Goal: Transaction & Acquisition: Book appointment/travel/reservation

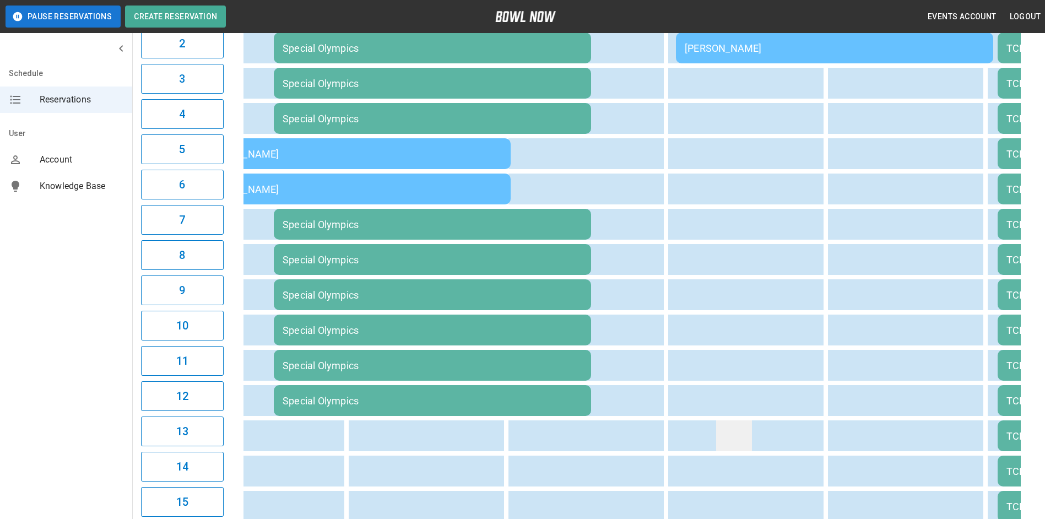
scroll to position [65, 0]
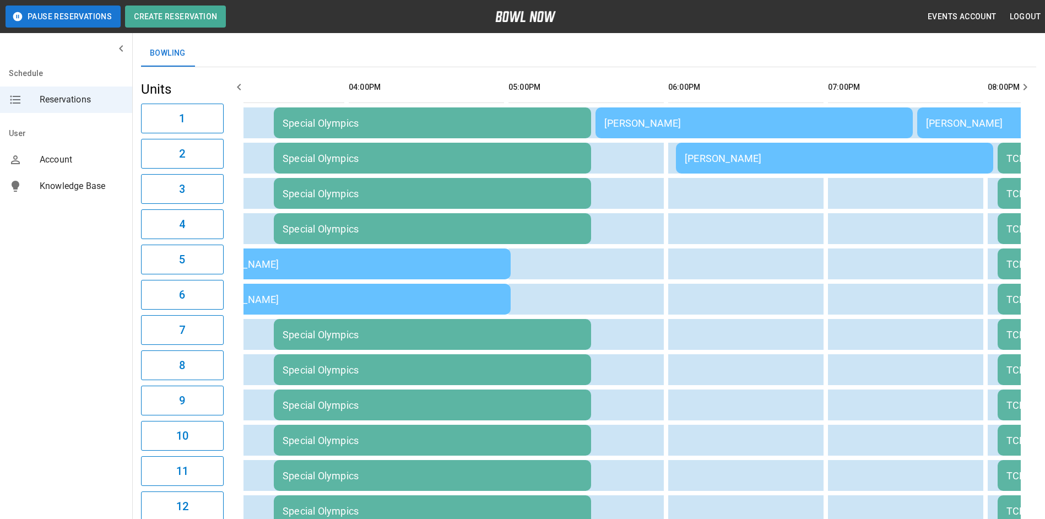
click at [238, 84] on icon "button" at bounding box center [238, 86] width 13 height 13
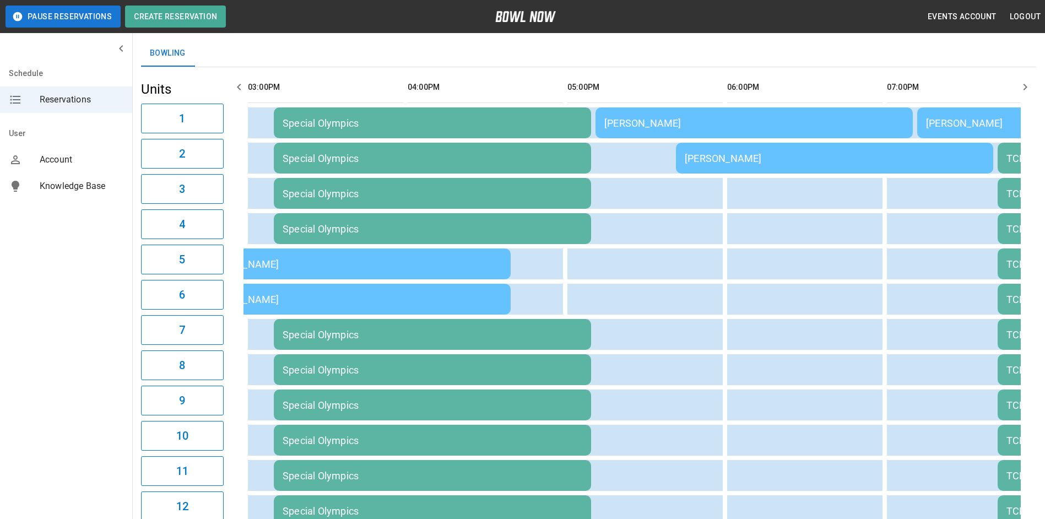
scroll to position [0, 639]
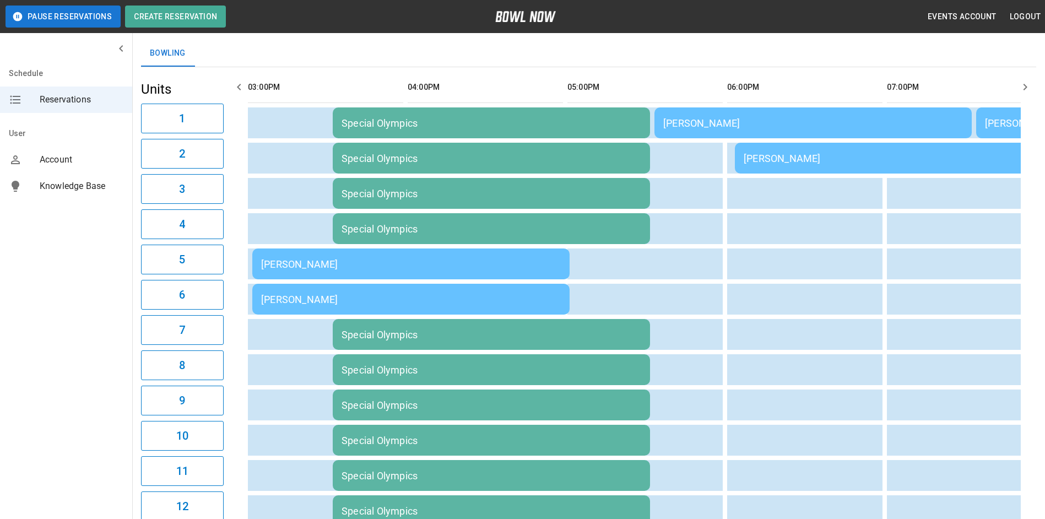
click at [238, 85] on icon "button" at bounding box center [238, 86] width 13 height 13
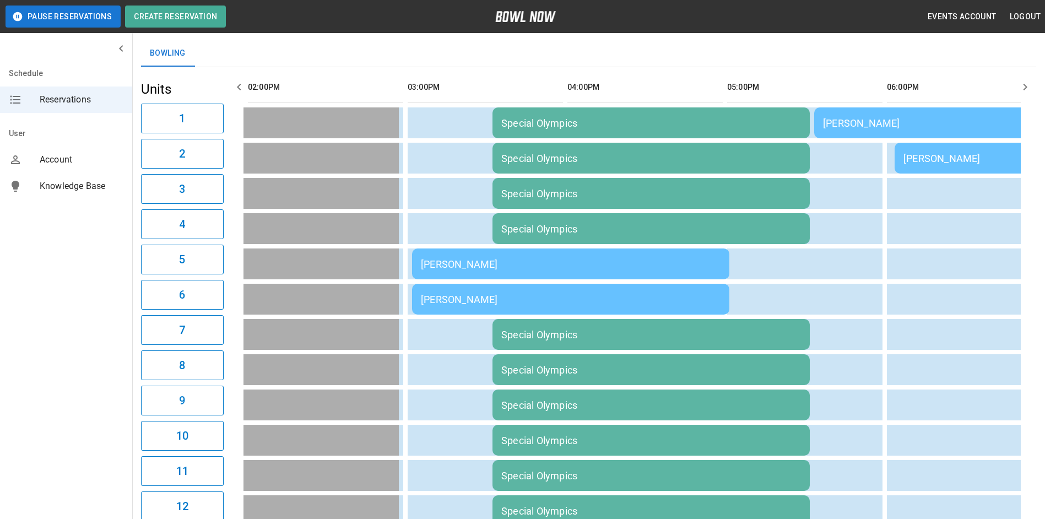
click at [238, 85] on icon "button" at bounding box center [238, 86] width 13 height 13
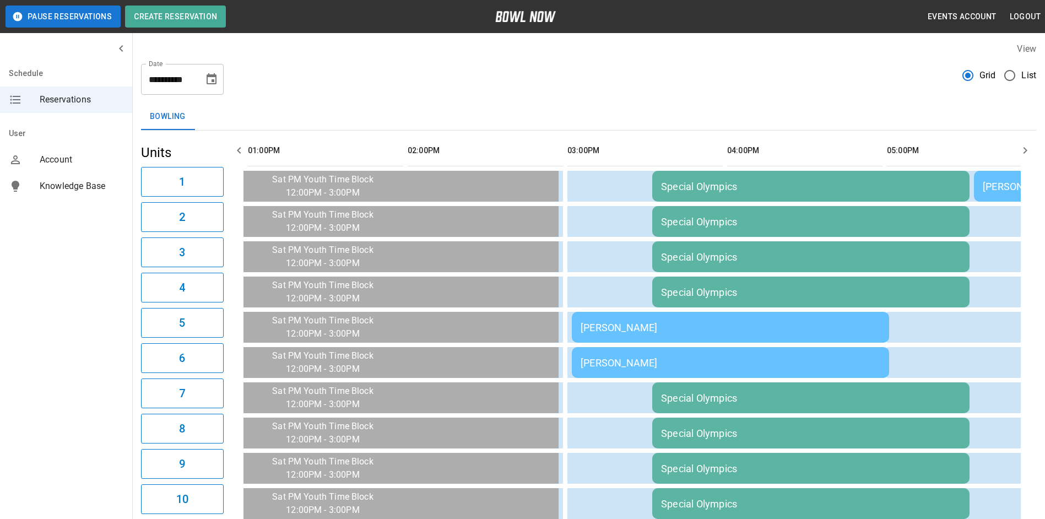
scroll to position [0, 0]
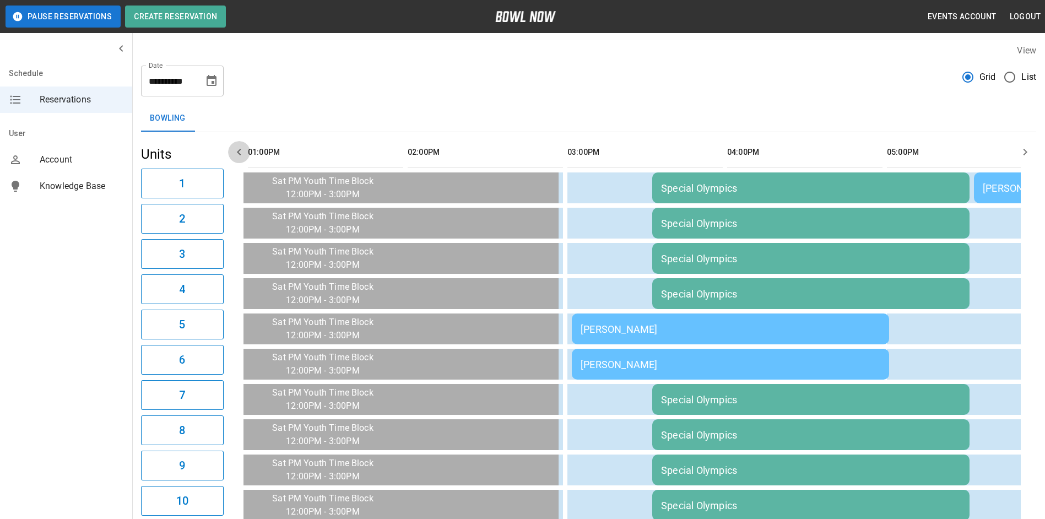
click at [242, 150] on icon "button" at bounding box center [238, 151] width 13 height 13
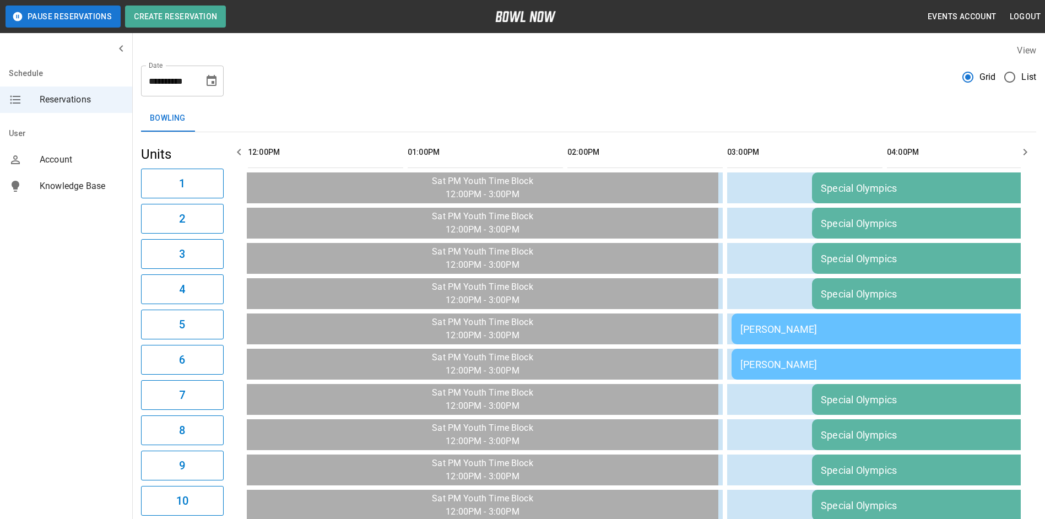
click at [239, 151] on icon "button" at bounding box center [239, 152] width 4 height 7
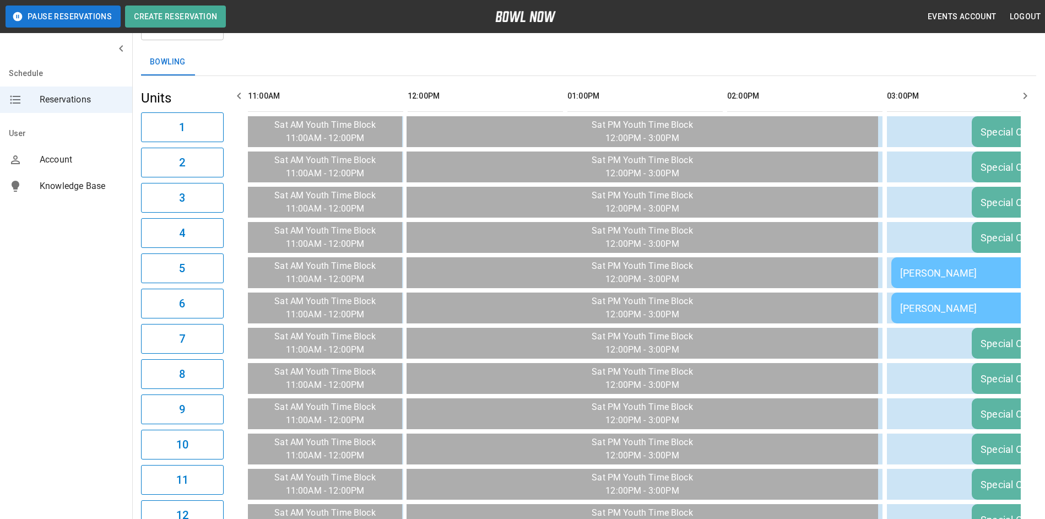
scroll to position [10, 0]
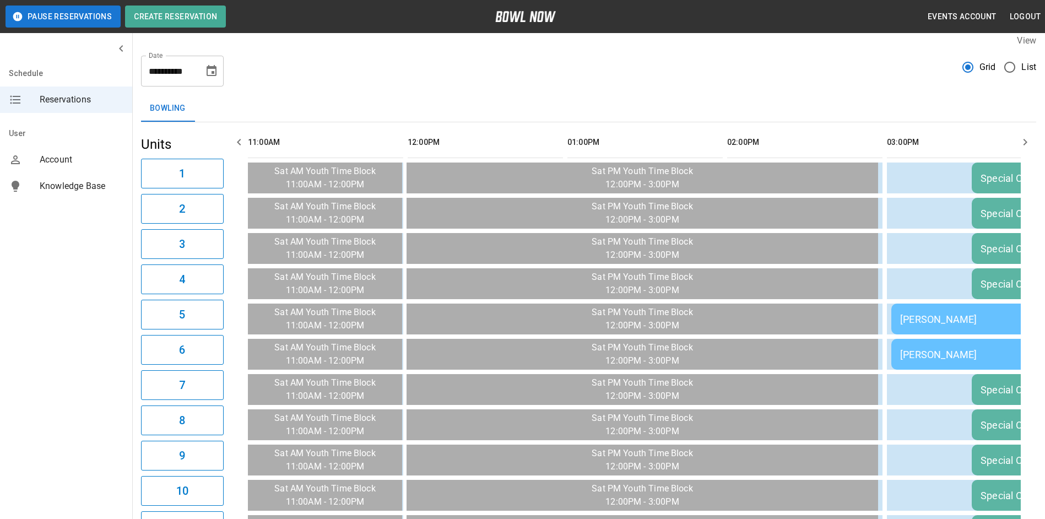
click at [237, 142] on icon "button" at bounding box center [239, 142] width 4 height 7
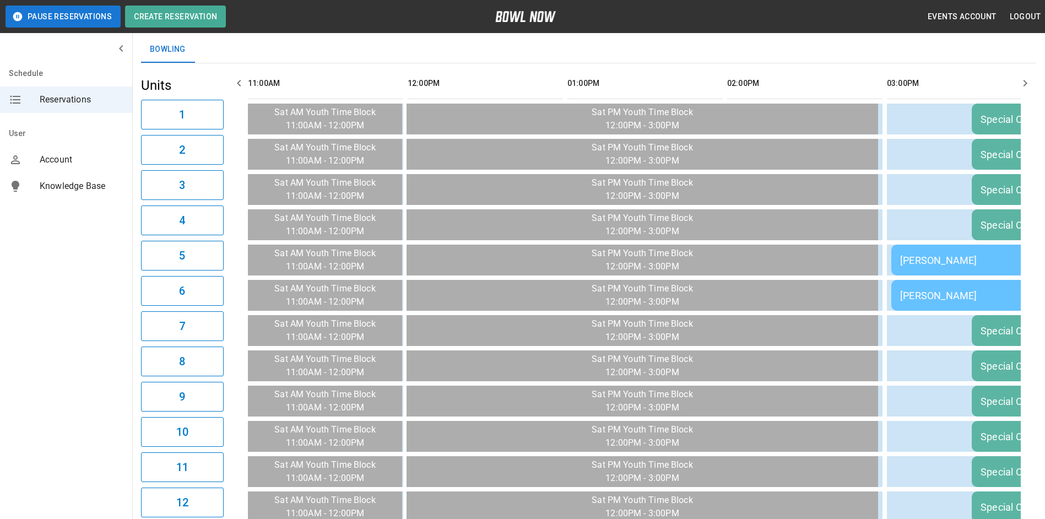
scroll to position [0, 0]
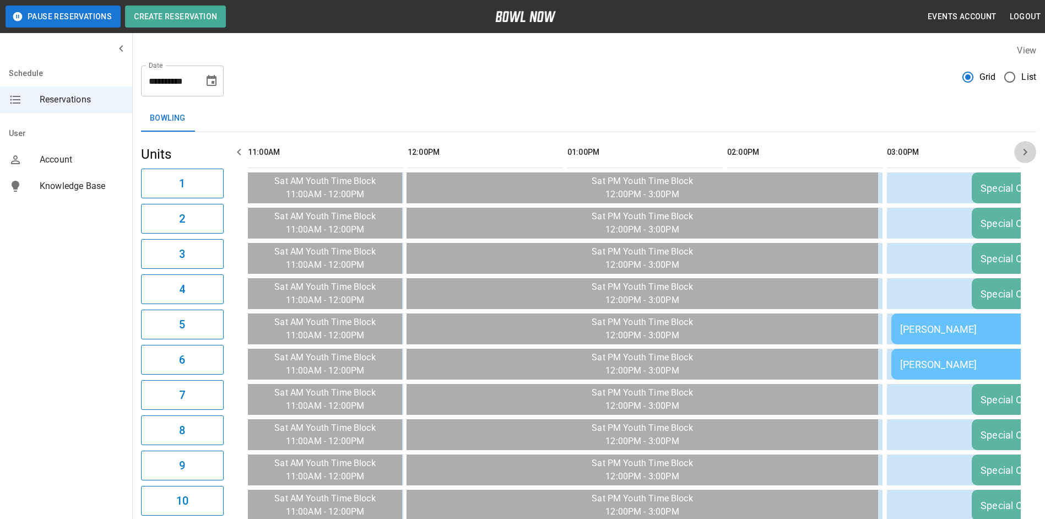
click at [1023, 151] on icon "button" at bounding box center [1024, 151] width 13 height 13
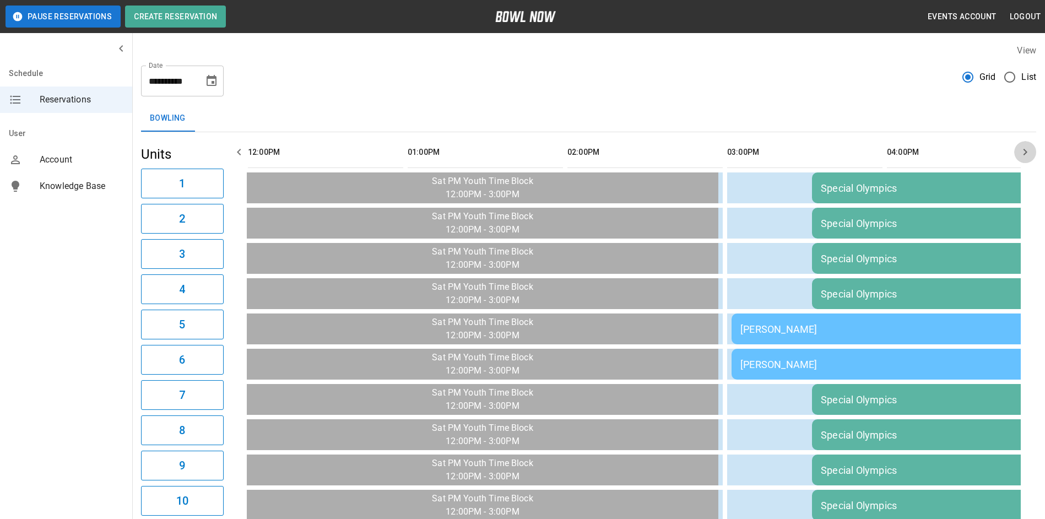
click at [1023, 151] on icon "button" at bounding box center [1024, 151] width 13 height 13
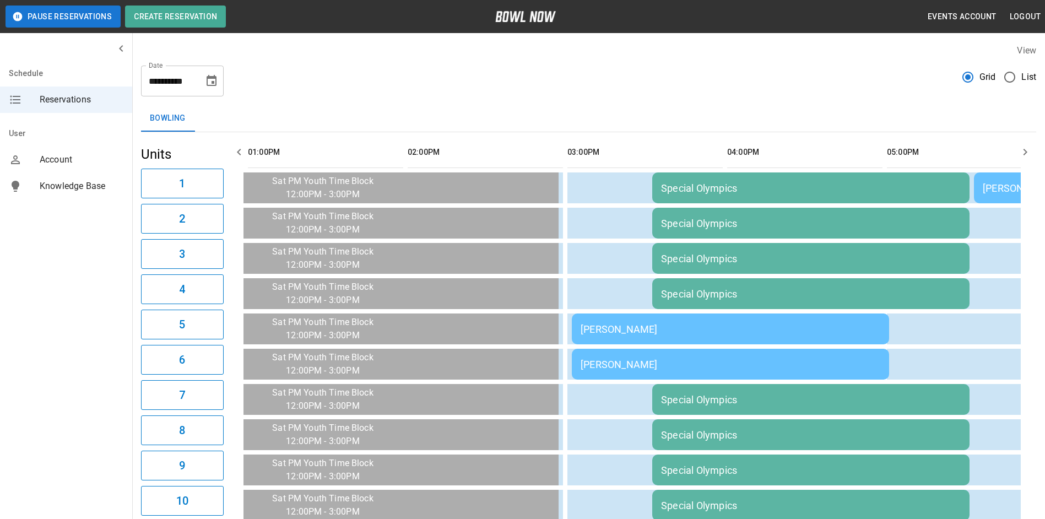
click at [1023, 151] on icon "button" at bounding box center [1024, 151] width 13 height 13
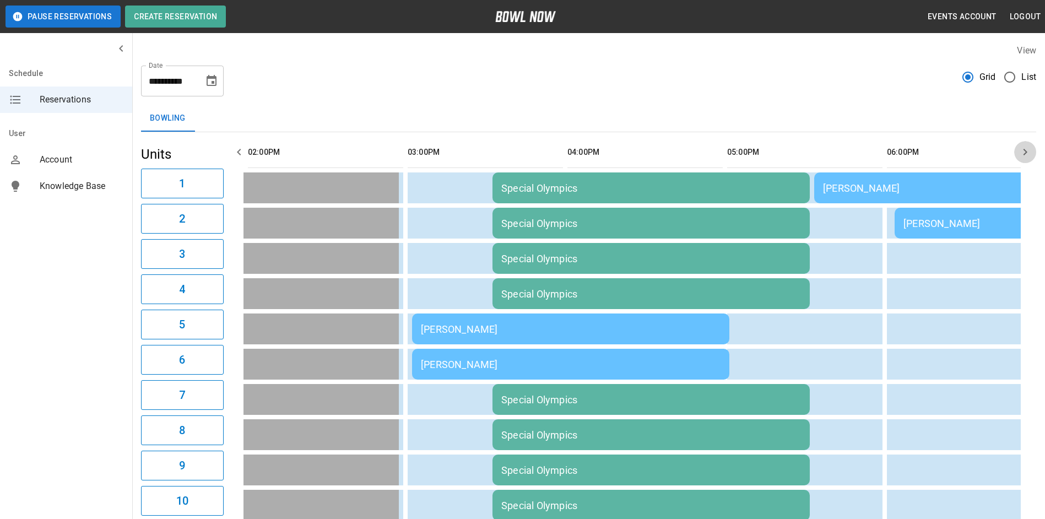
click at [1023, 151] on icon "button" at bounding box center [1024, 151] width 13 height 13
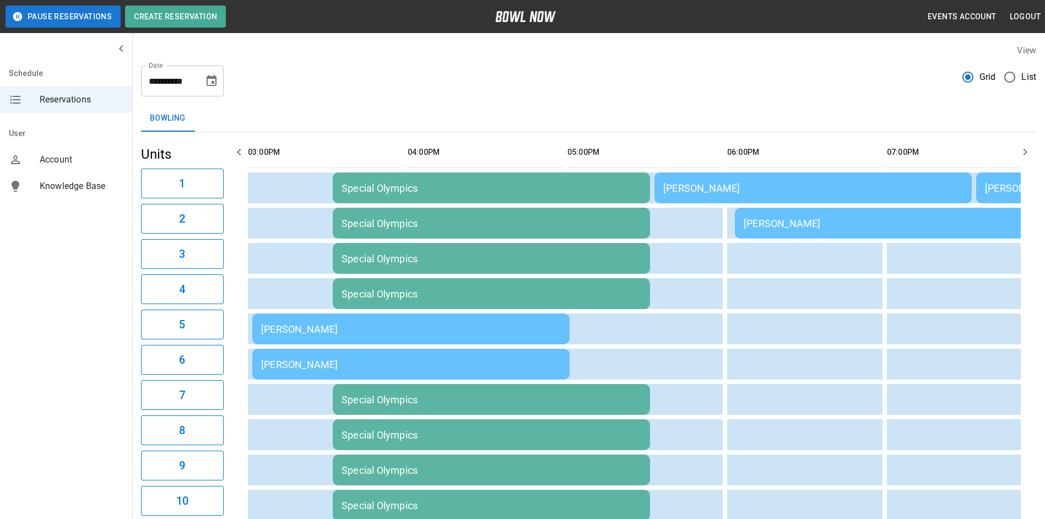
click at [1023, 151] on icon "button" at bounding box center [1024, 151] width 13 height 13
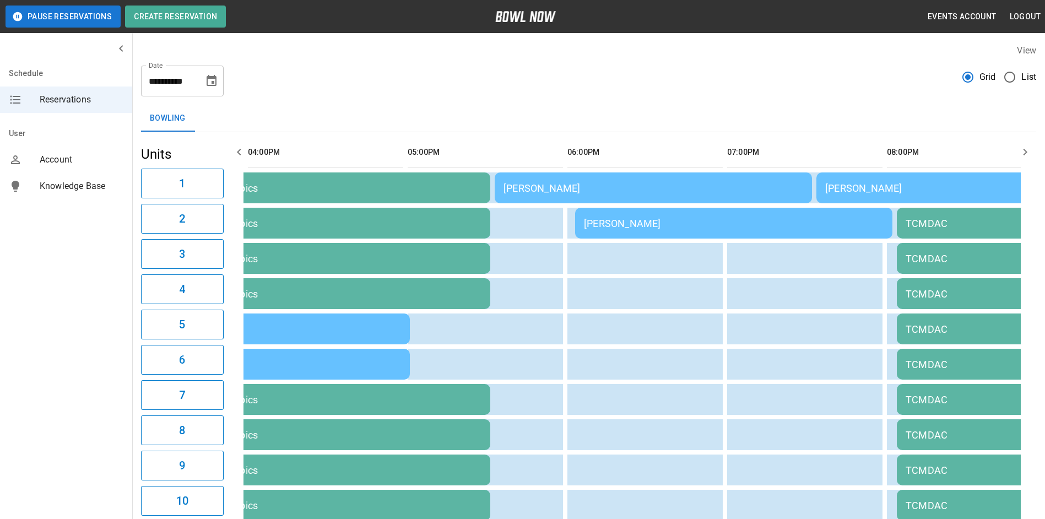
click at [1023, 151] on icon "button" at bounding box center [1024, 151] width 13 height 13
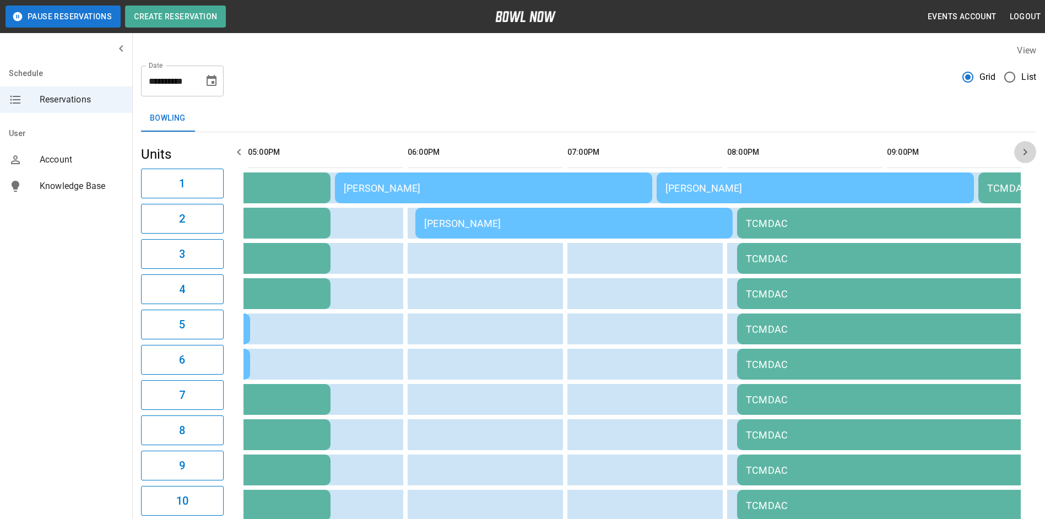
click at [1023, 151] on icon "button" at bounding box center [1024, 151] width 13 height 13
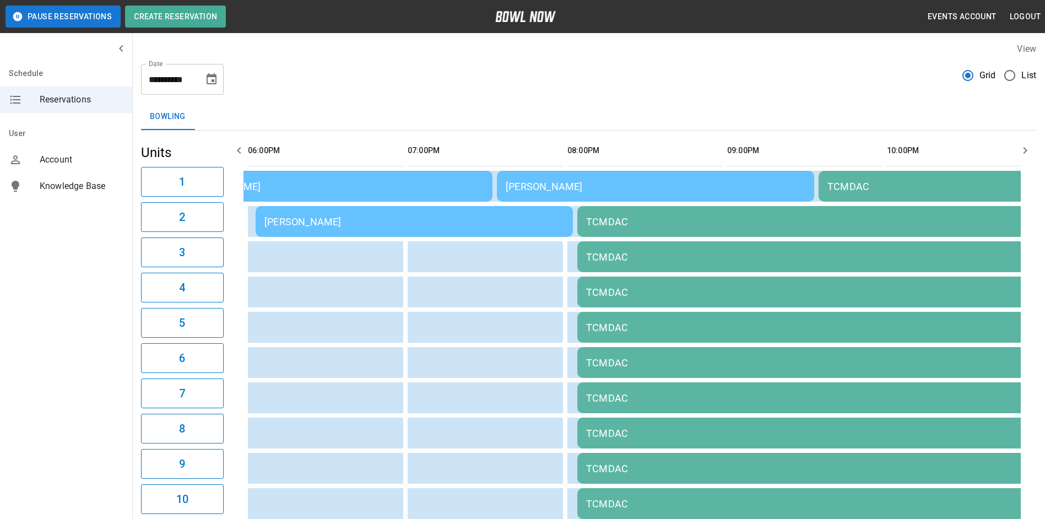
scroll to position [0, 0]
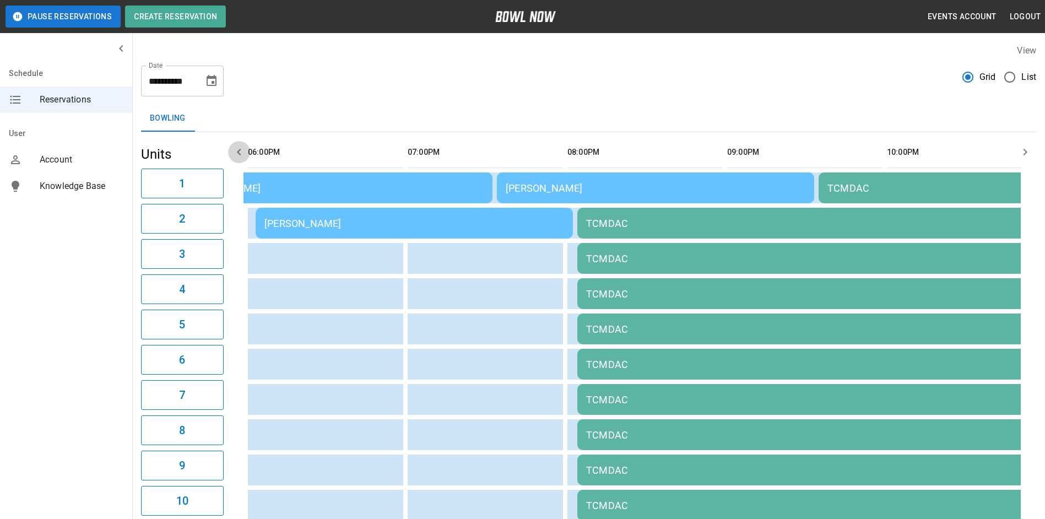
click at [242, 149] on icon "button" at bounding box center [238, 151] width 13 height 13
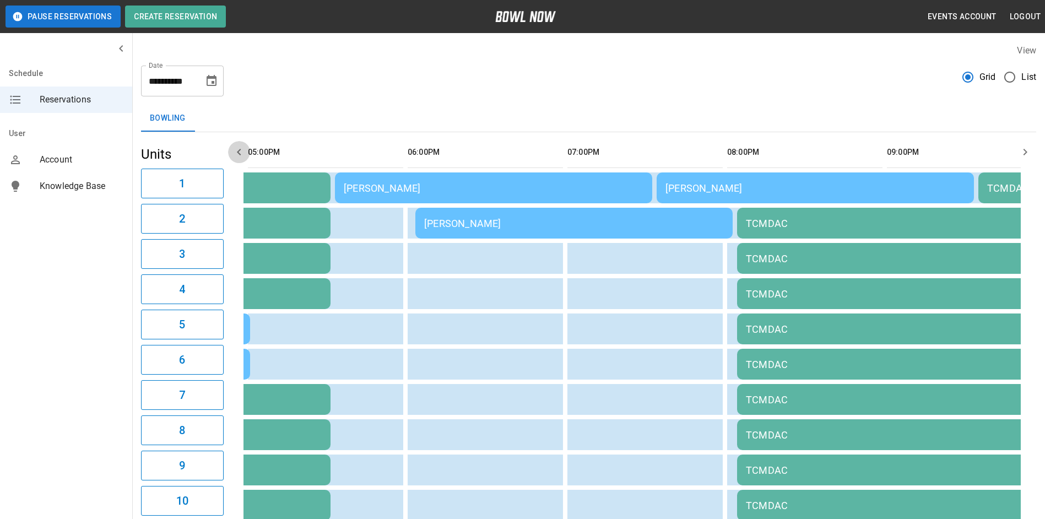
click at [241, 148] on icon "button" at bounding box center [238, 151] width 13 height 13
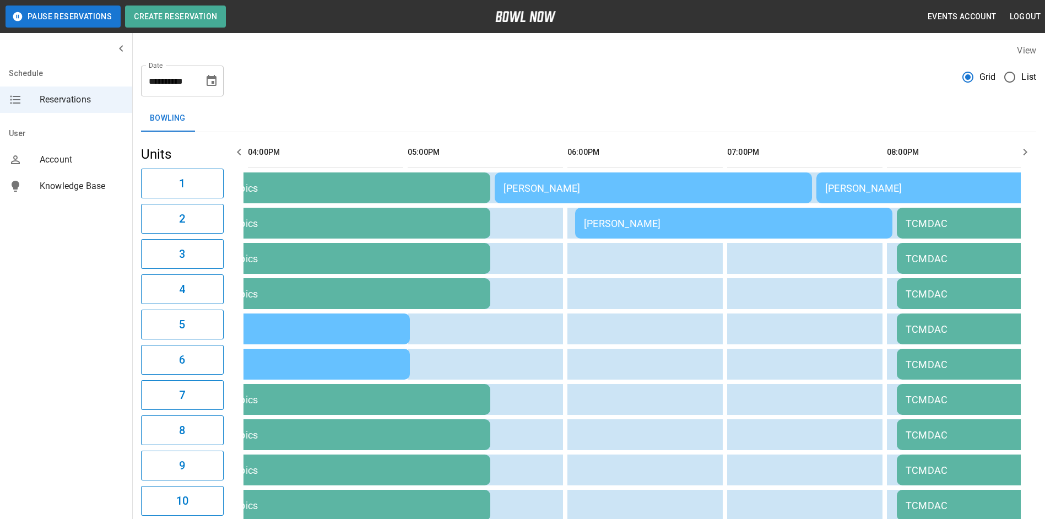
click at [241, 148] on icon "button" at bounding box center [238, 151] width 13 height 13
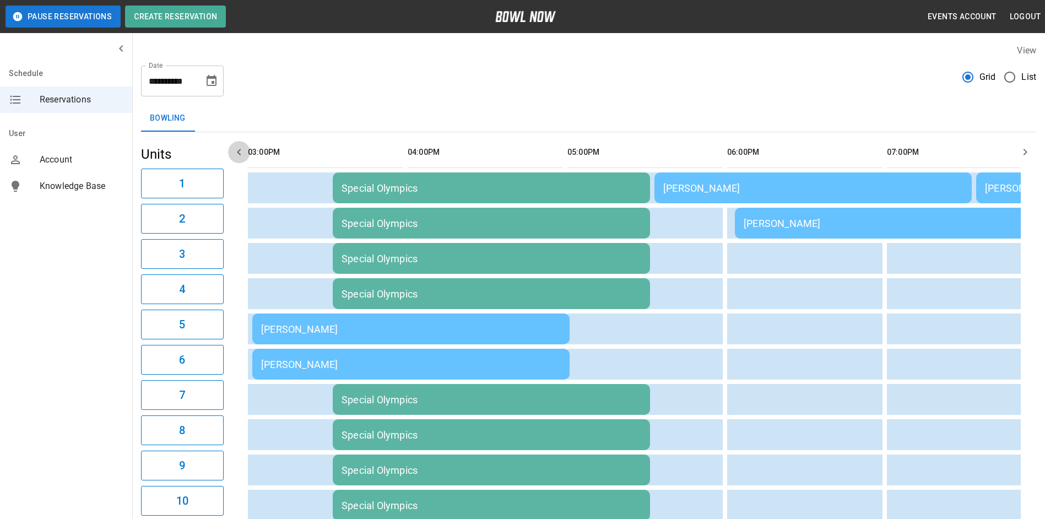
click at [241, 148] on icon "button" at bounding box center [238, 151] width 13 height 13
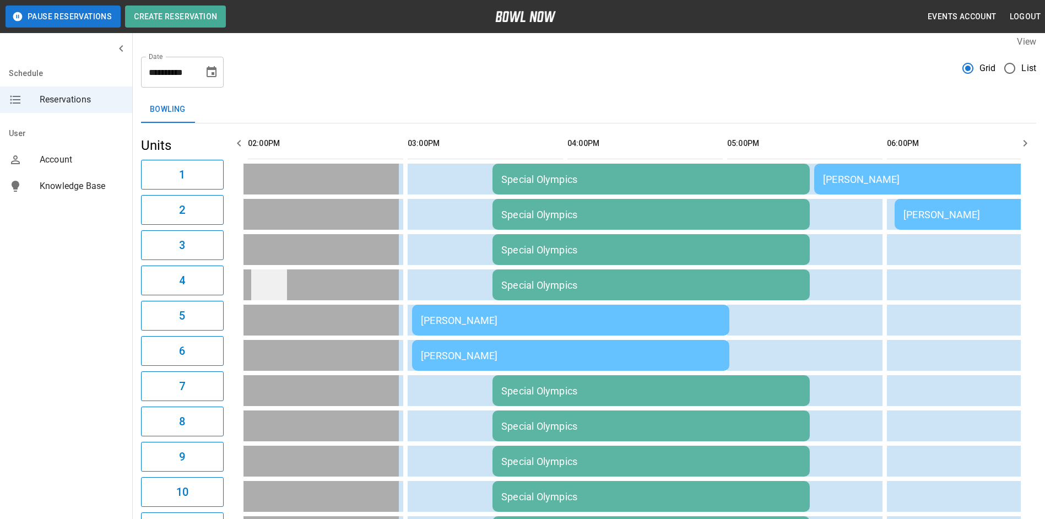
scroll to position [0, 0]
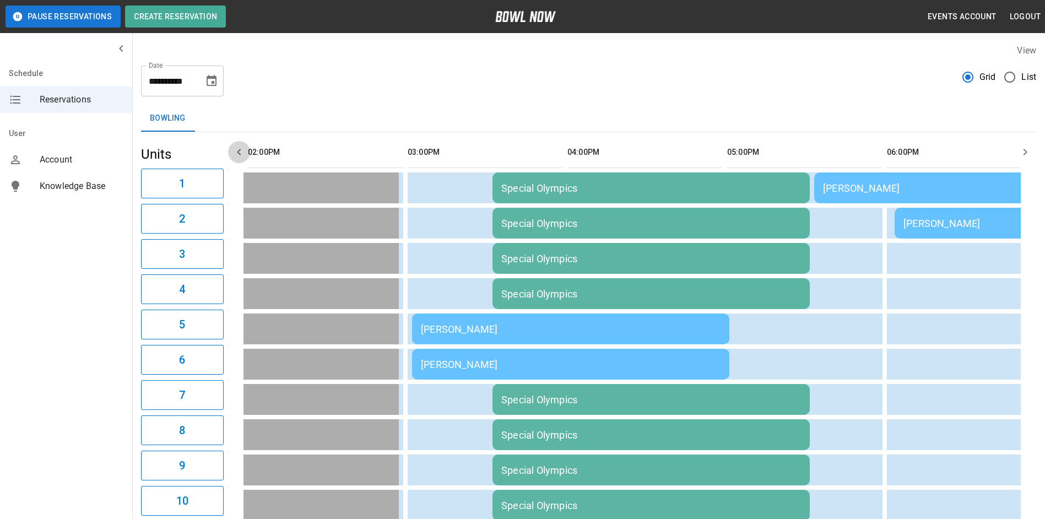
click at [238, 157] on icon "button" at bounding box center [238, 151] width 13 height 13
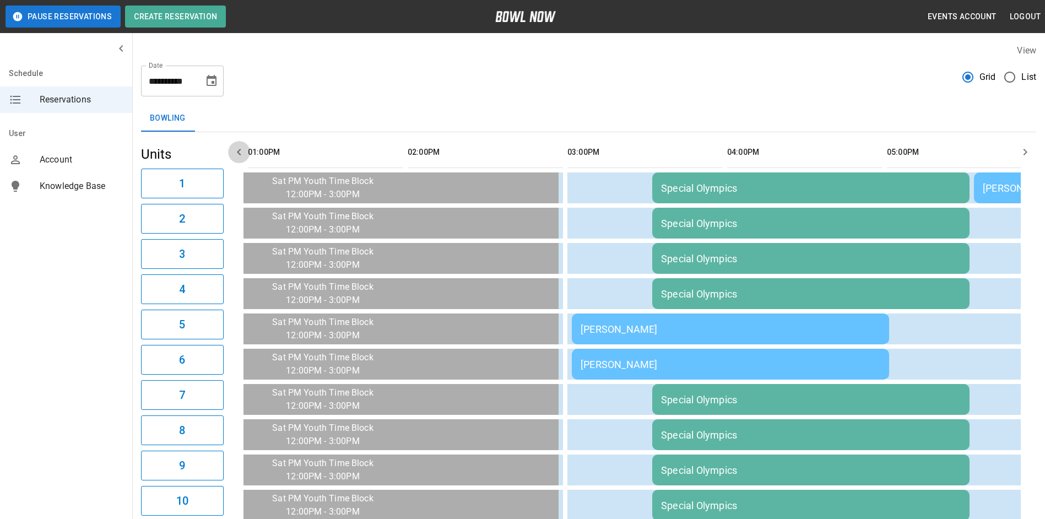
click at [238, 157] on icon "button" at bounding box center [238, 151] width 13 height 13
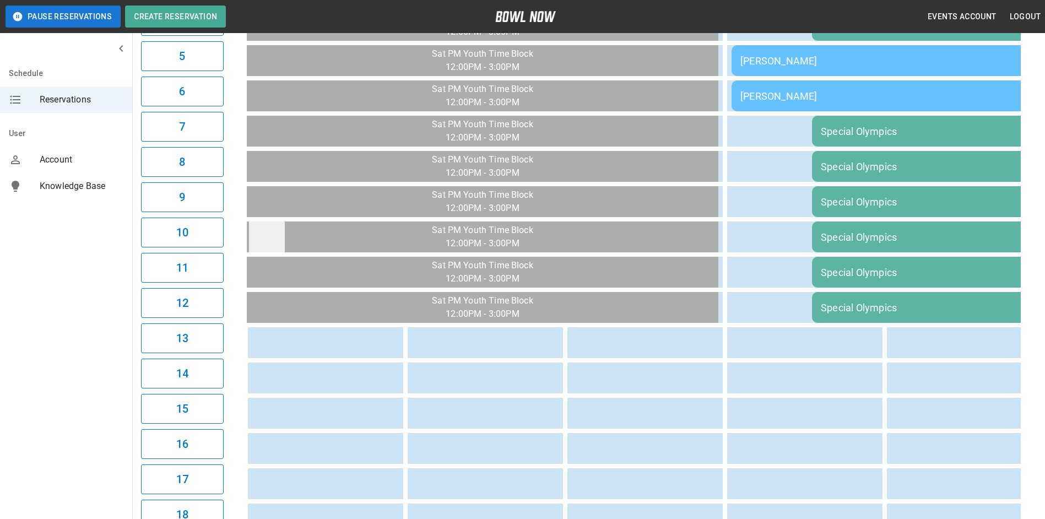
scroll to position [55, 0]
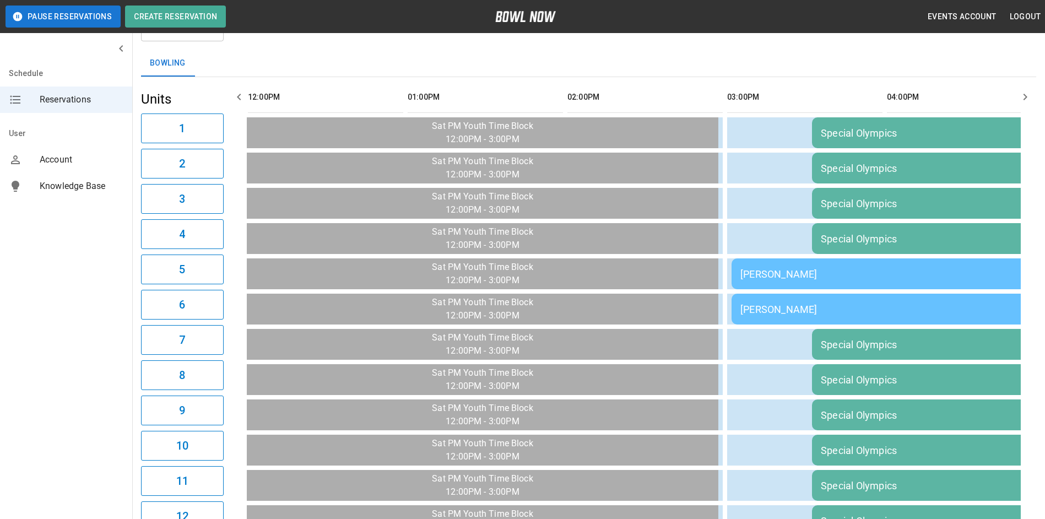
click at [238, 95] on icon "button" at bounding box center [238, 96] width 13 height 13
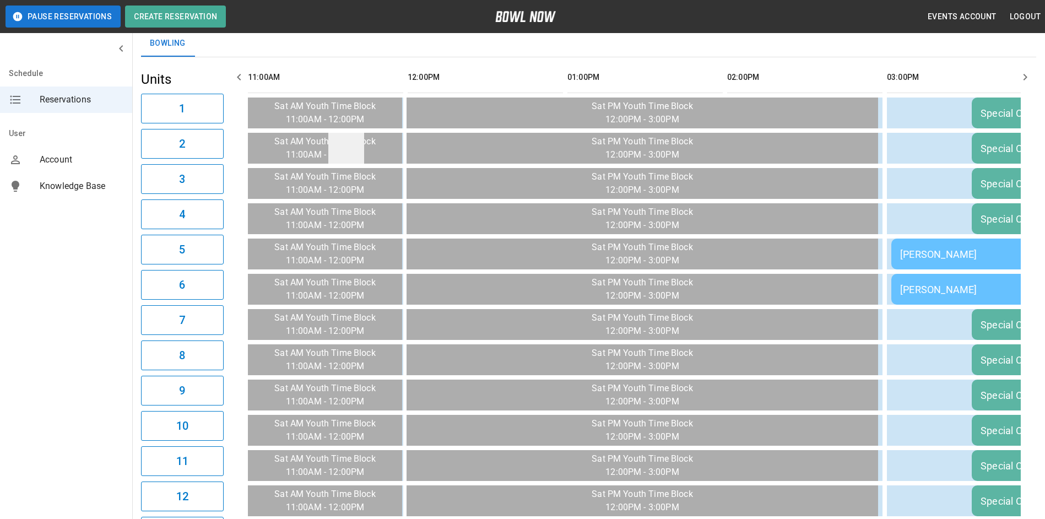
scroll to position [0, 0]
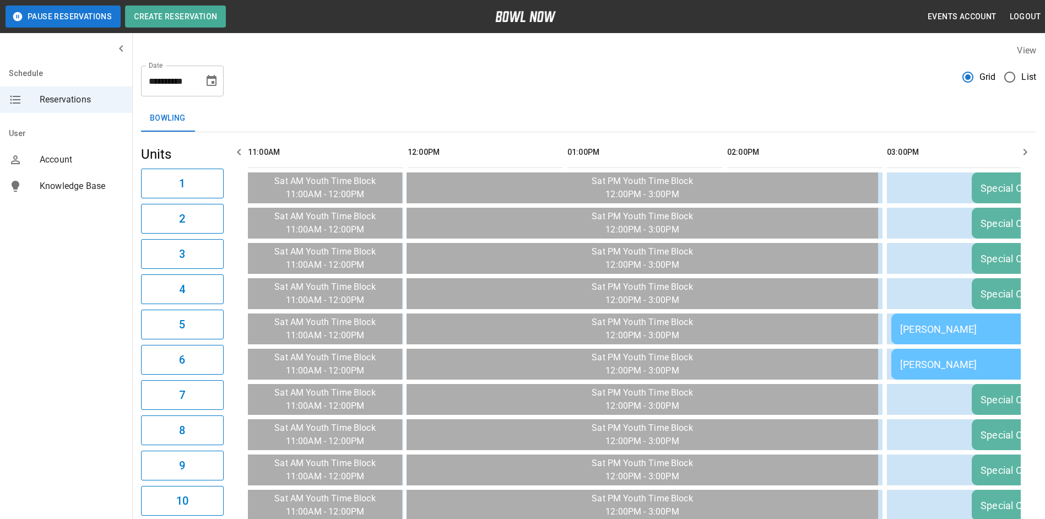
click at [1028, 148] on icon "button" at bounding box center [1024, 151] width 13 height 13
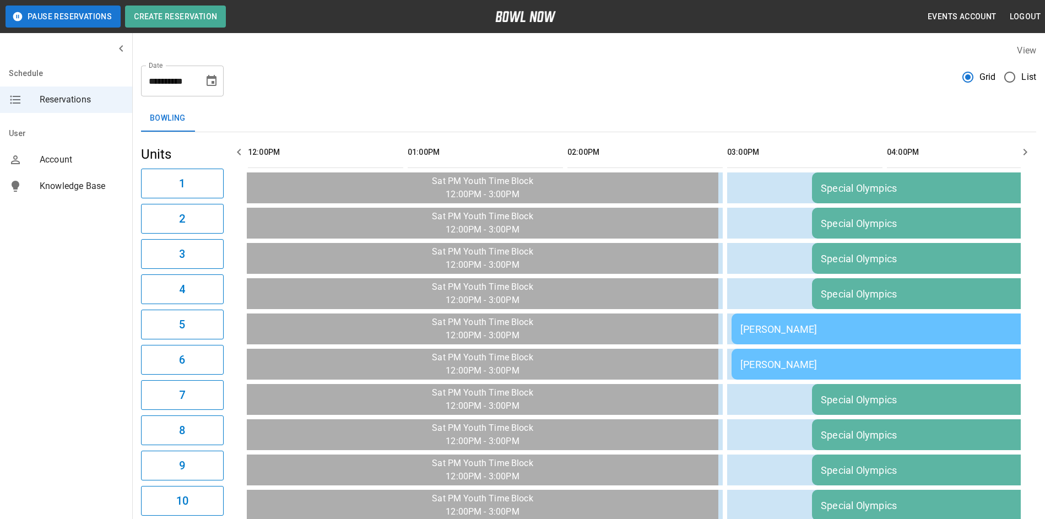
click at [200, 72] on div "**********" at bounding box center [182, 81] width 83 height 31
click at [211, 80] on icon "Choose date, selected date is Sep 6, 2025" at bounding box center [211, 80] width 13 height 13
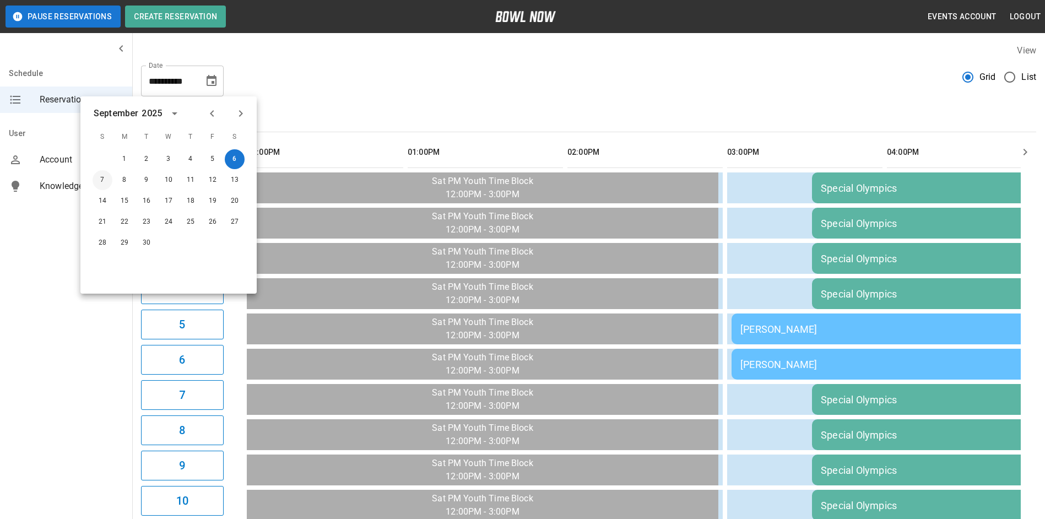
click at [97, 177] on button "7" at bounding box center [103, 180] width 20 height 20
type input "**********"
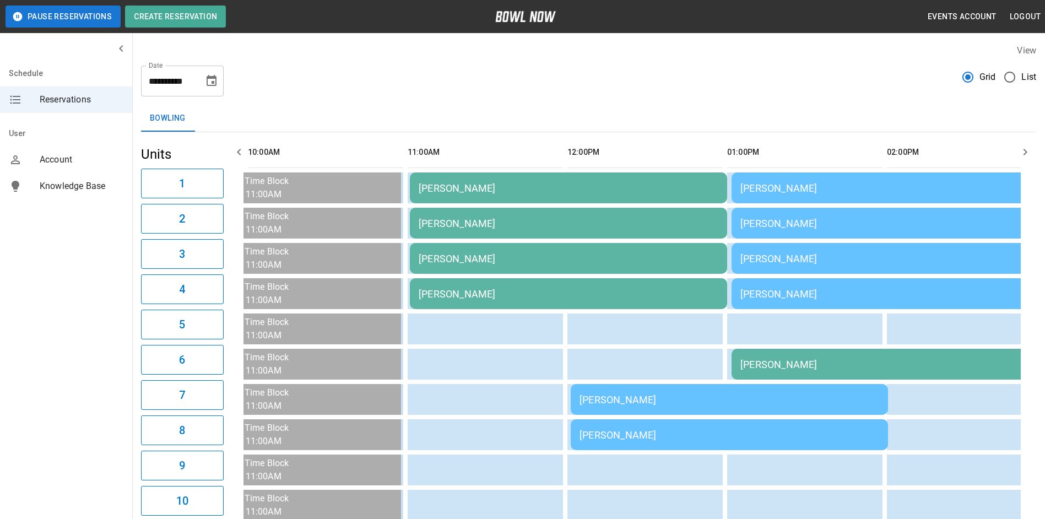
click at [242, 149] on icon "button" at bounding box center [238, 151] width 13 height 13
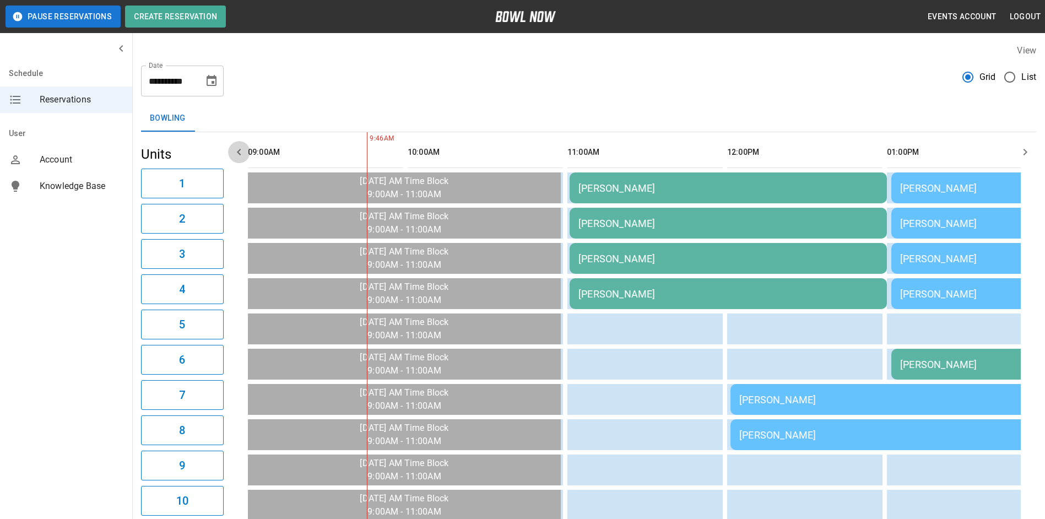
click at [242, 149] on icon "button" at bounding box center [238, 151] width 13 height 13
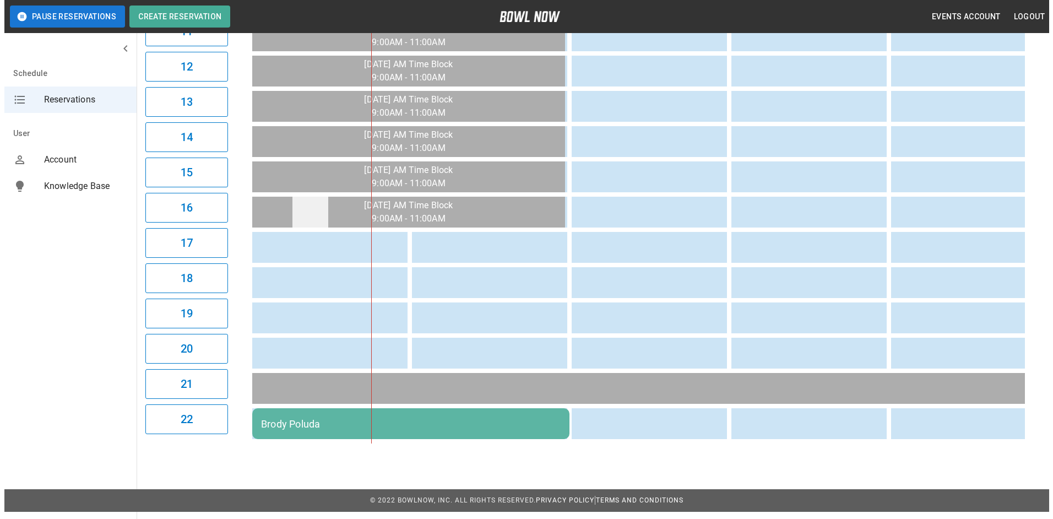
scroll to position [506, 0]
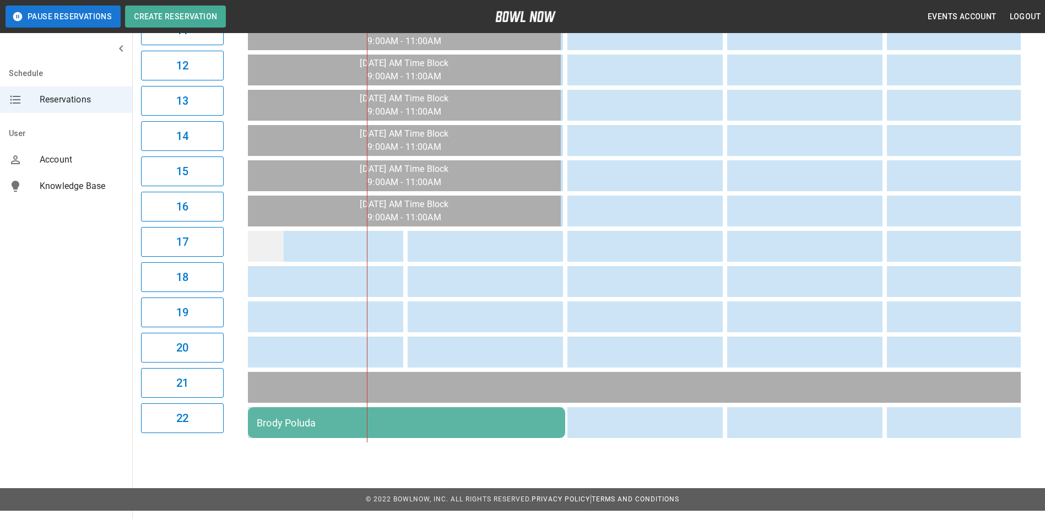
click at [271, 246] on td "sticky table" at bounding box center [266, 246] width 36 height 31
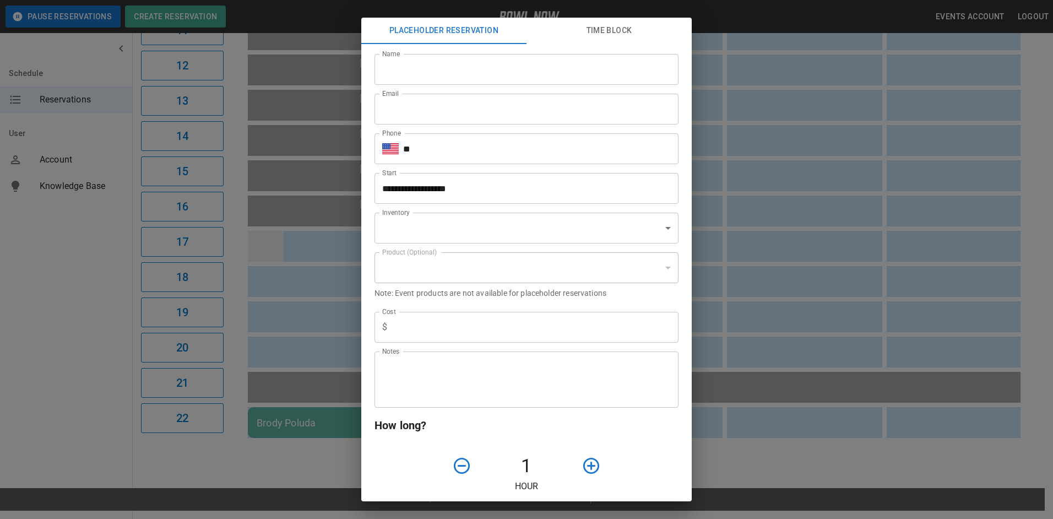
type input "**********"
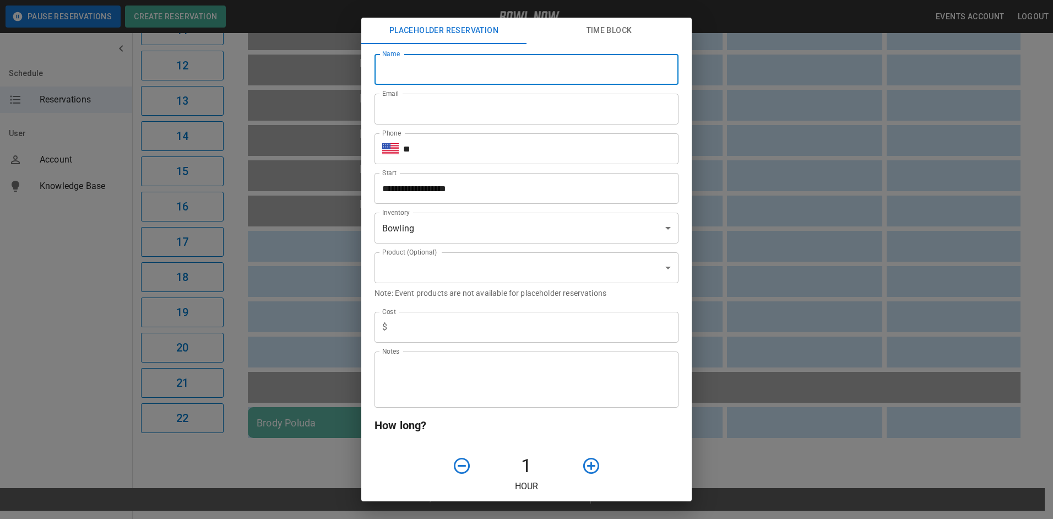
click at [445, 75] on input "Name" at bounding box center [526, 69] width 304 height 31
type input "**********"
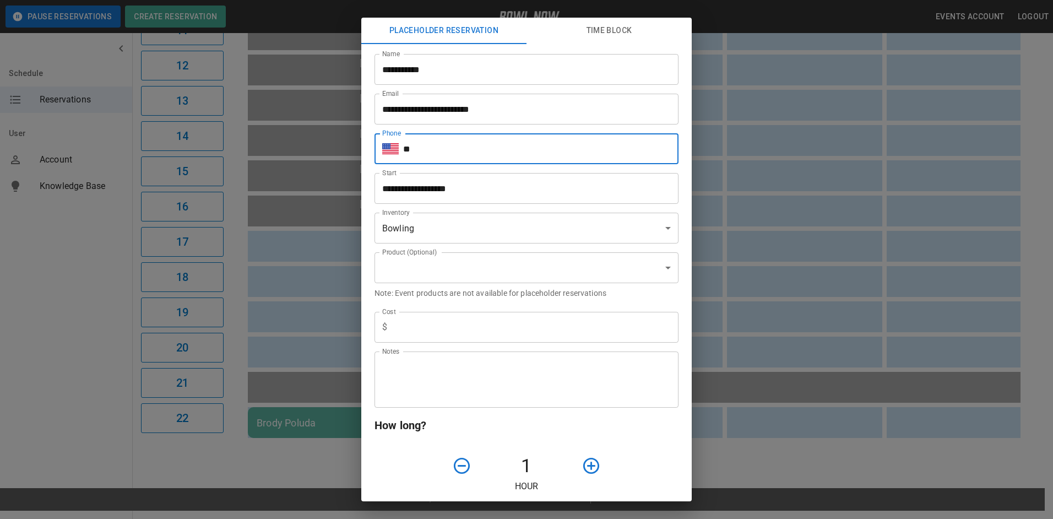
click at [475, 154] on input "**" at bounding box center [540, 148] width 275 height 31
type input "**********"
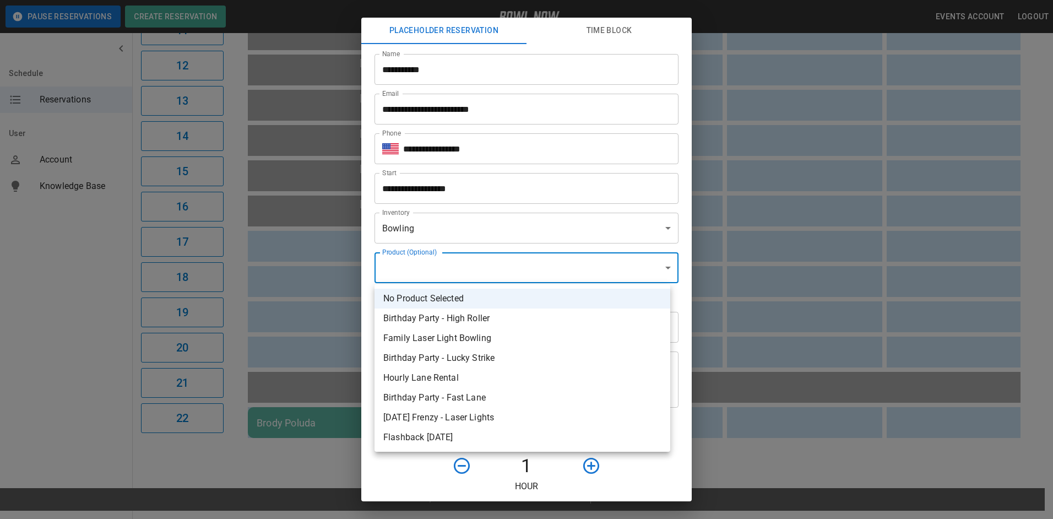
click at [454, 243] on div at bounding box center [526, 259] width 1053 height 519
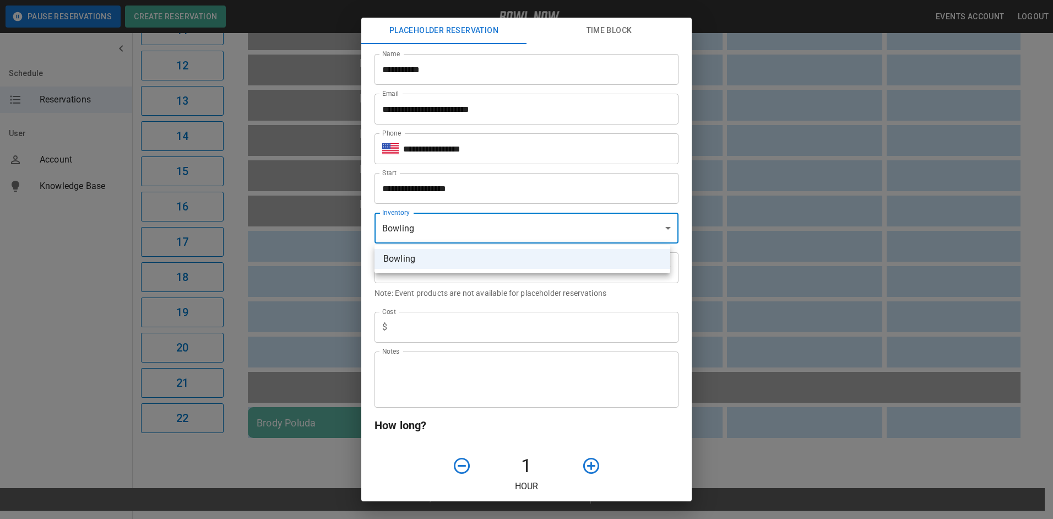
click at [446, 227] on div at bounding box center [526, 259] width 1053 height 519
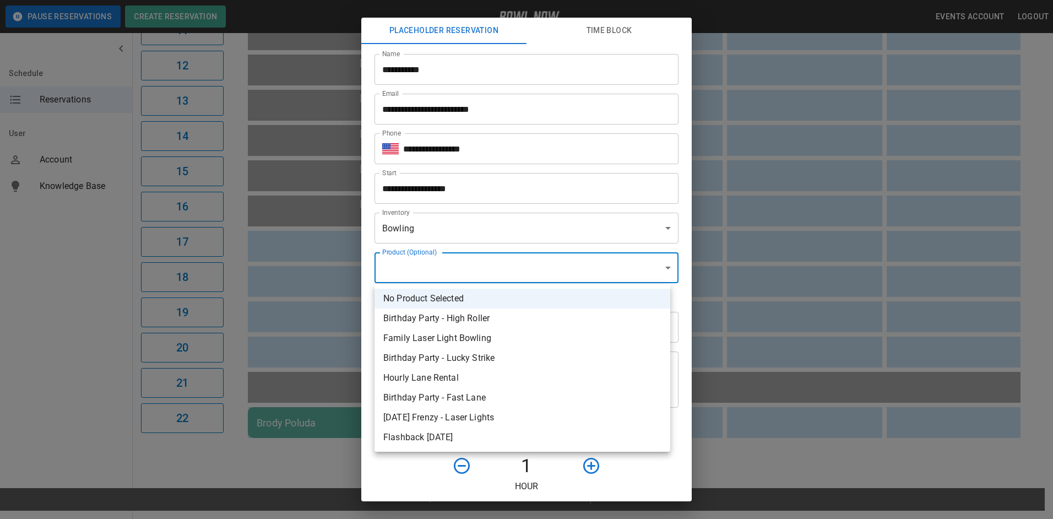
click at [467, 300] on li "No Product Selected" at bounding box center [522, 299] width 296 height 20
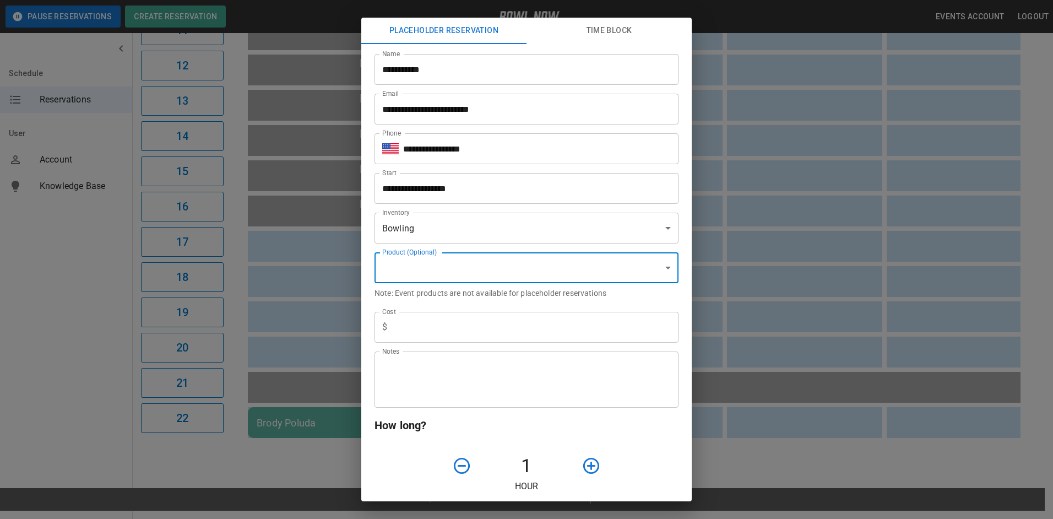
click at [467, 334] on input "text" at bounding box center [535, 327] width 287 height 31
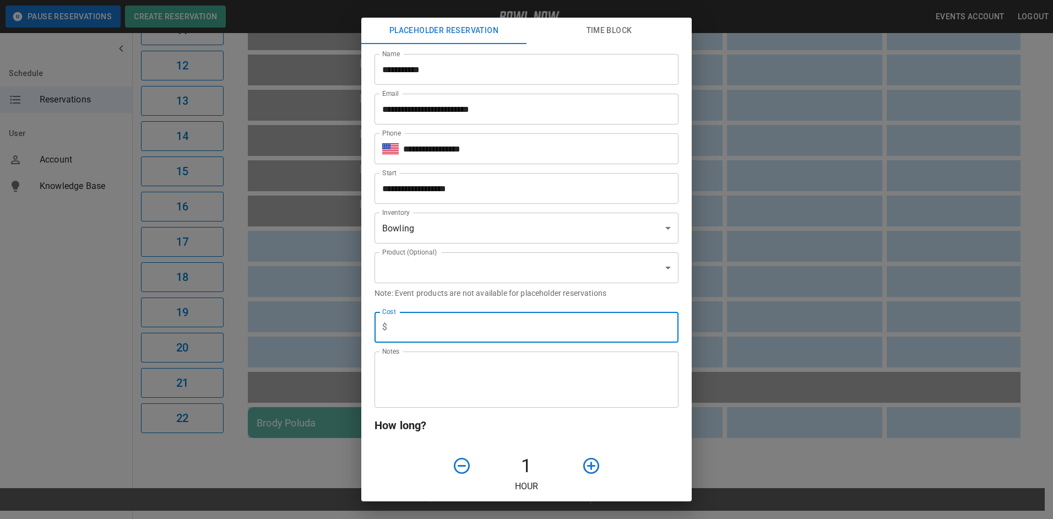
type input "*"
type input "**********"
click at [461, 374] on textarea "Notes" at bounding box center [526, 380] width 289 height 38
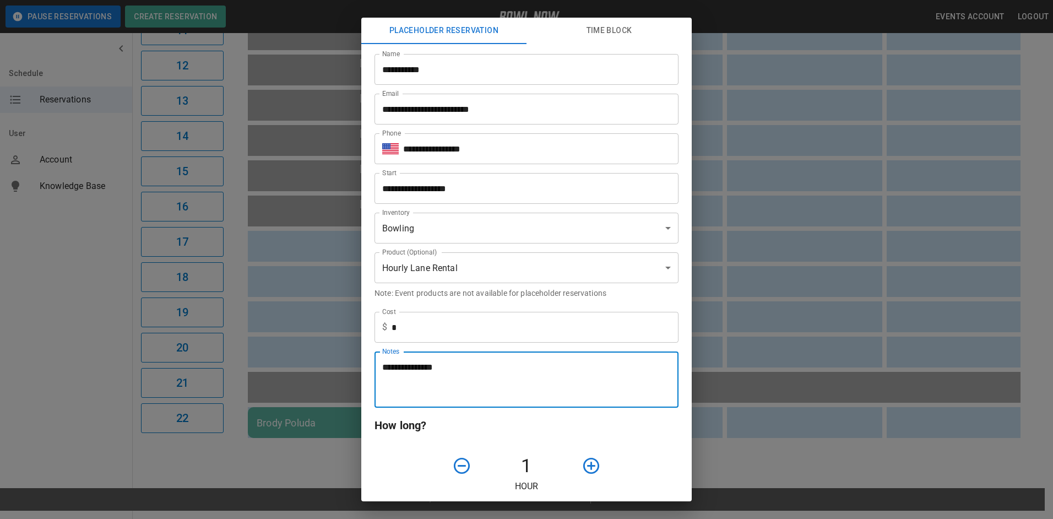
drag, startPoint x: 508, startPoint y: 379, endPoint x: 514, endPoint y: 378, distance: 6.1
click at [509, 378] on textarea "**********" at bounding box center [522, 380] width 280 height 38
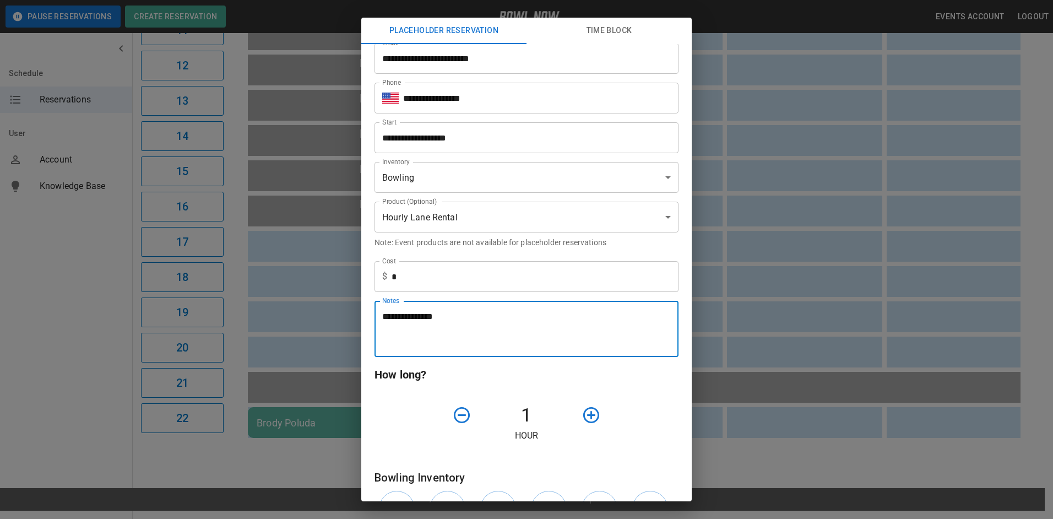
scroll to position [165, 0]
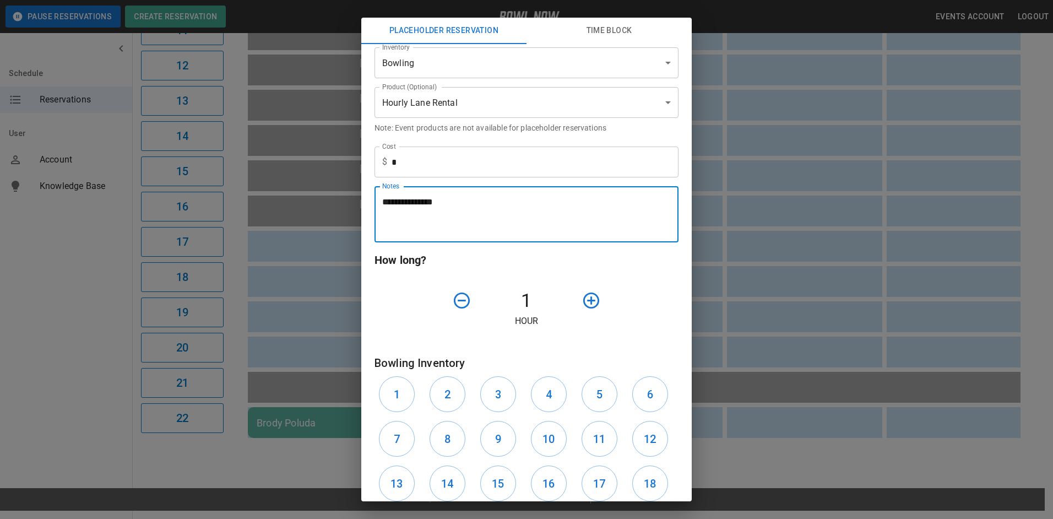
type textarea "**********"
click at [594, 303] on icon "button" at bounding box center [591, 300] width 19 height 19
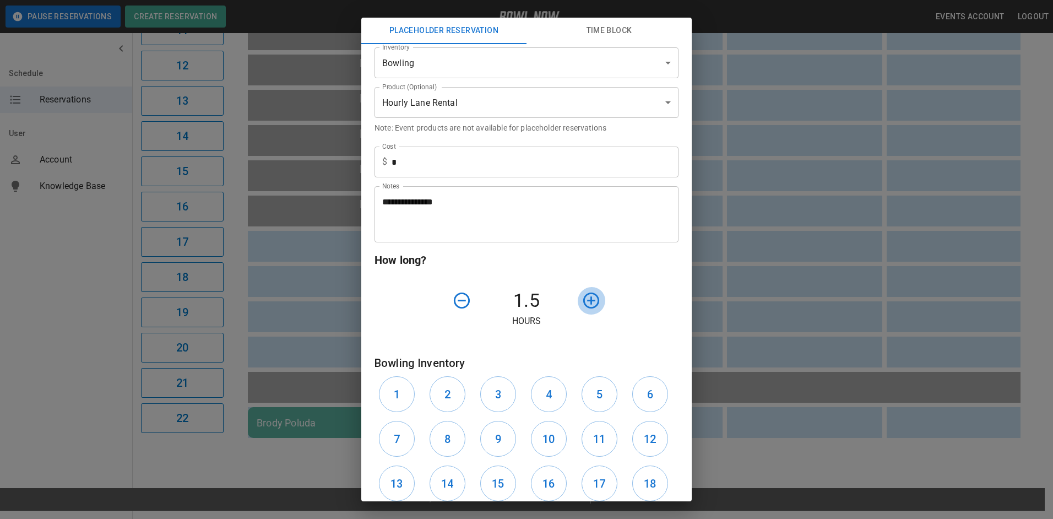
click at [594, 303] on icon "button" at bounding box center [591, 300] width 19 height 19
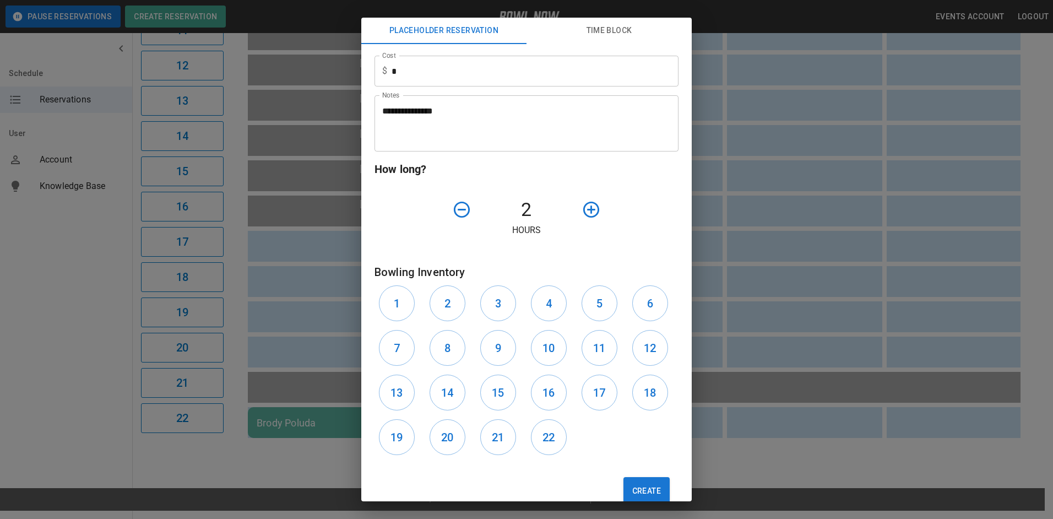
scroll to position [275, 0]
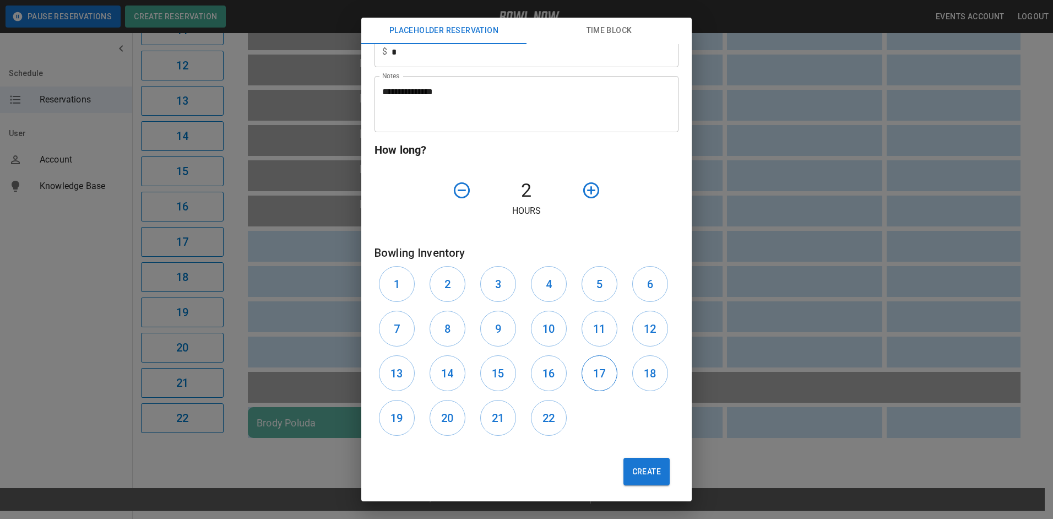
drag, startPoint x: 591, startPoint y: 370, endPoint x: 611, endPoint y: 373, distance: 20.0
click at [601, 373] on button "17" at bounding box center [600, 373] width 36 height 36
click at [652, 376] on button "18" at bounding box center [650, 373] width 36 height 36
click at [644, 471] on button "Create" at bounding box center [646, 472] width 46 height 28
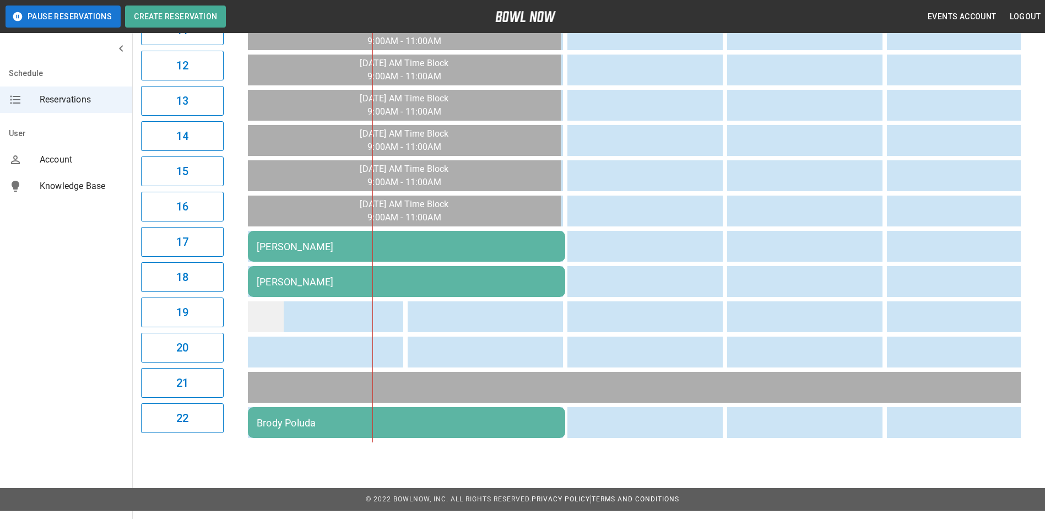
click at [264, 314] on td "sticky table" at bounding box center [266, 316] width 36 height 31
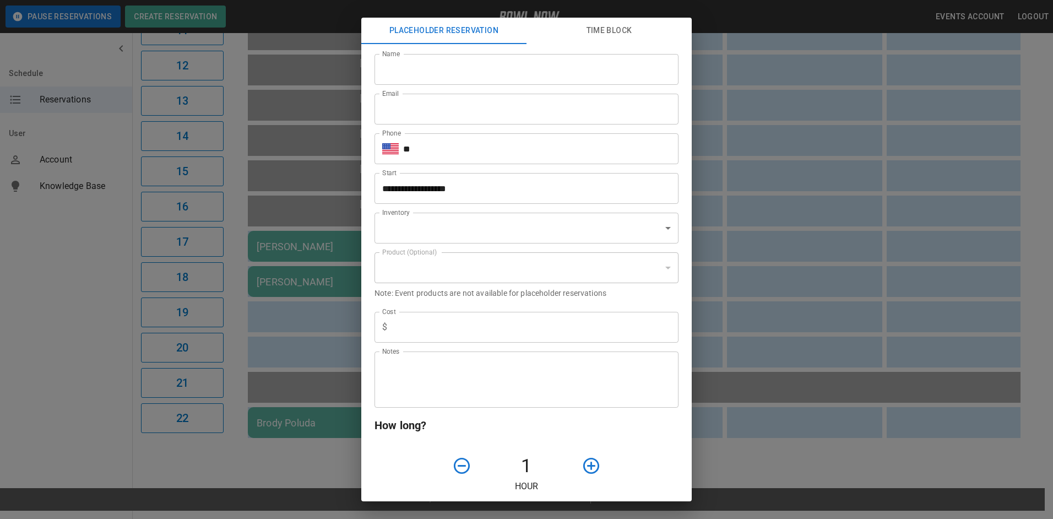
type input "**********"
click at [413, 69] on input "Name" at bounding box center [526, 69] width 304 height 31
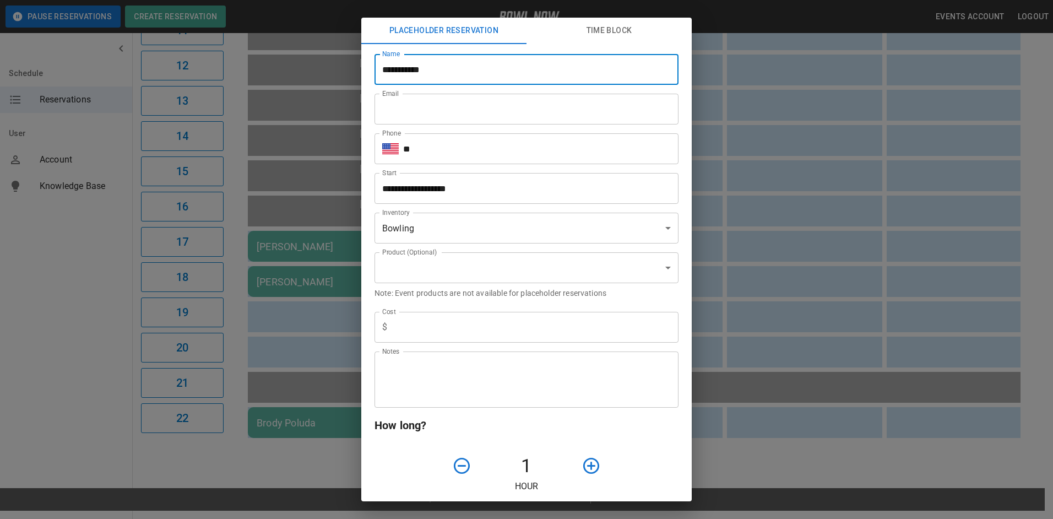
type input "**********"
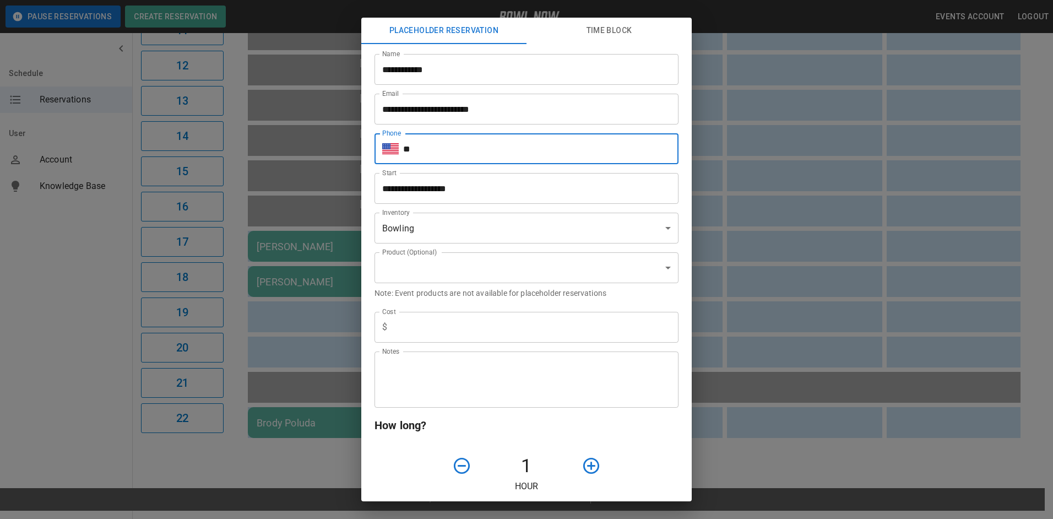
click at [433, 155] on input "**" at bounding box center [540, 148] width 275 height 31
type input "**********"
type input "*"
click at [452, 382] on textarea "Notes" at bounding box center [526, 380] width 289 height 38
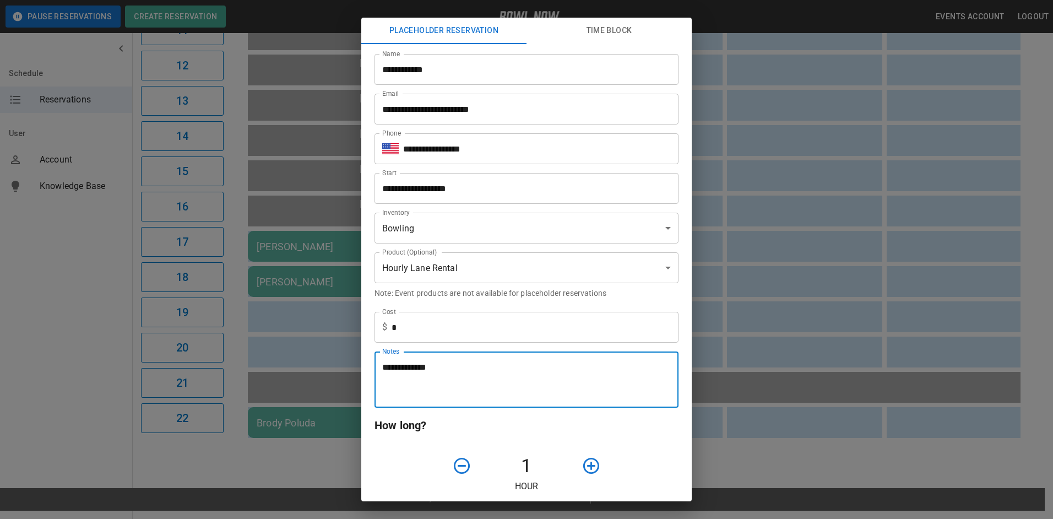
click at [452, 383] on textarea "**********" at bounding box center [522, 380] width 280 height 38
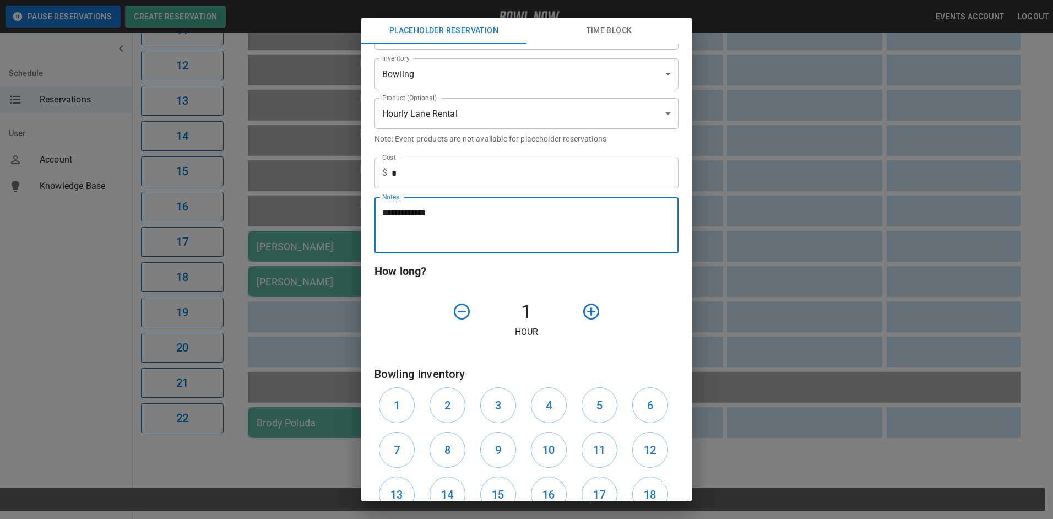
scroll to position [165, 0]
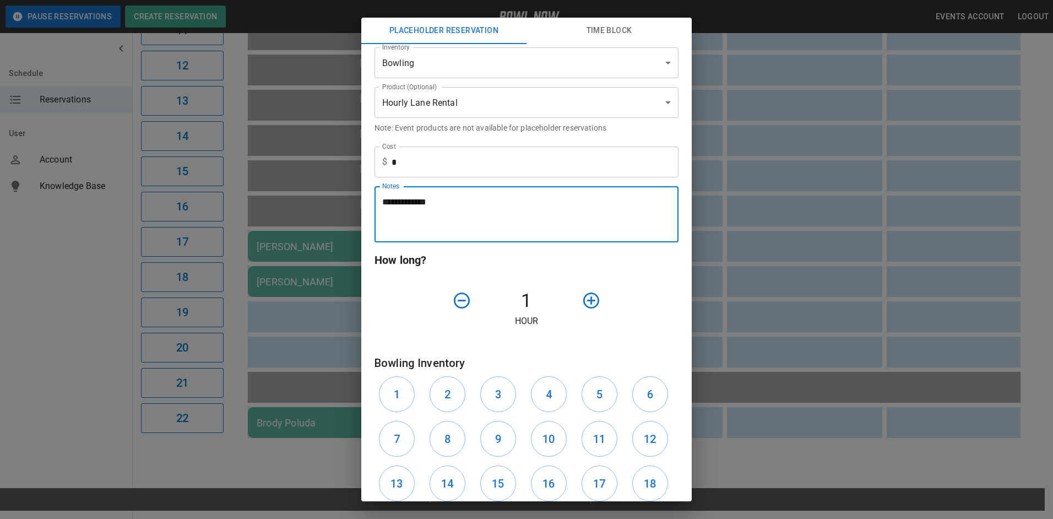
type textarea "**********"
click at [584, 302] on icon "button" at bounding box center [591, 300] width 16 height 16
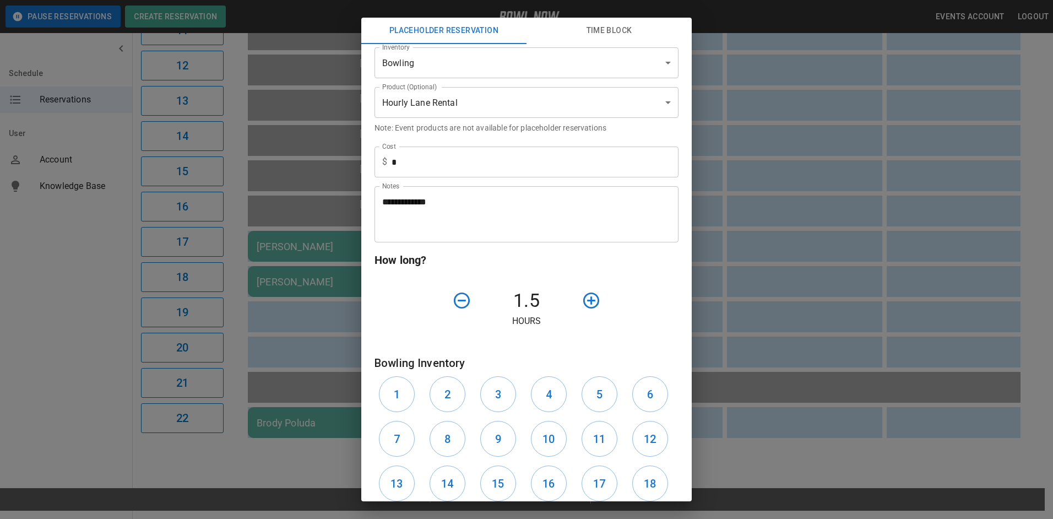
click at [584, 302] on icon "button" at bounding box center [591, 300] width 16 height 16
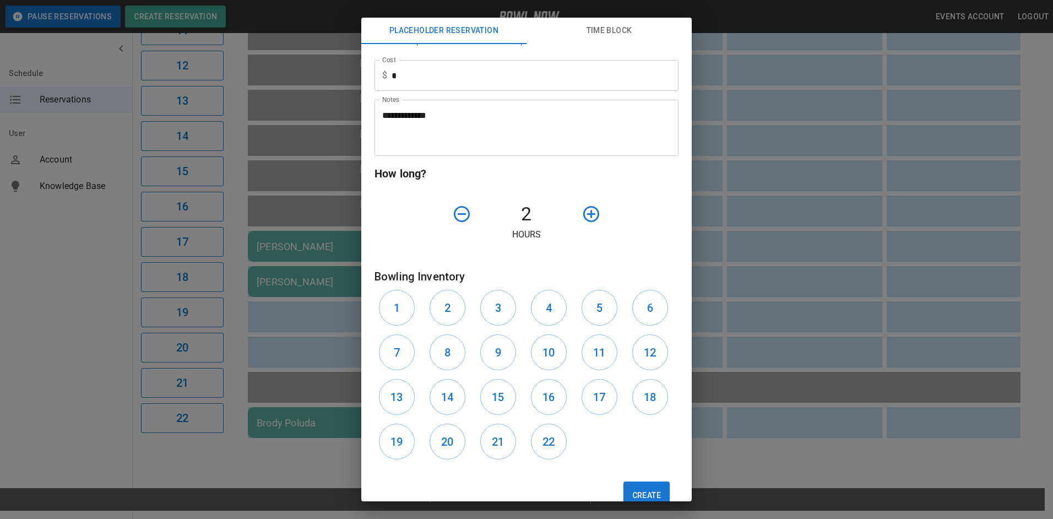
scroll to position [280, 0]
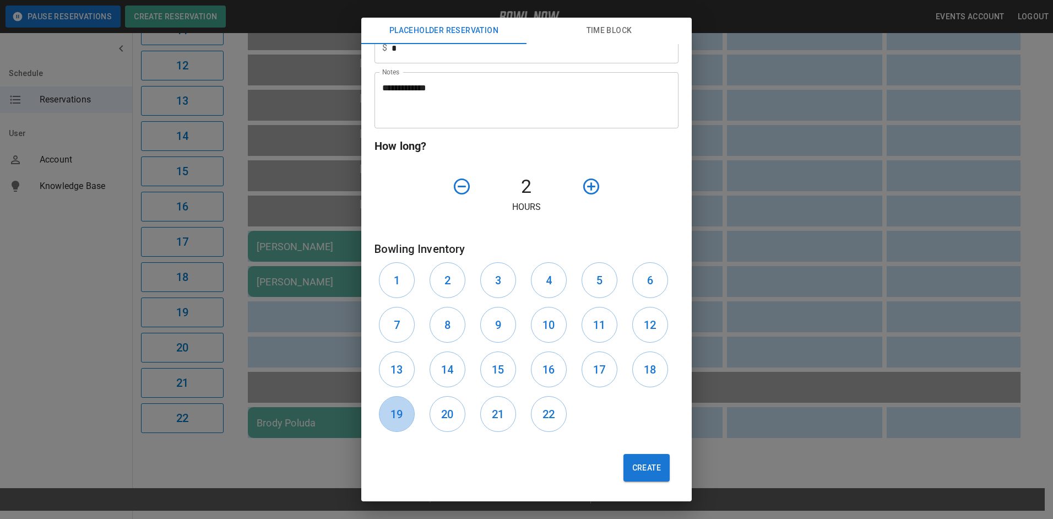
drag, startPoint x: 391, startPoint y: 411, endPoint x: 418, endPoint y: 409, distance: 27.0
click at [394, 412] on h6 "19" at bounding box center [396, 414] width 12 height 18
click at [461, 411] on button "20" at bounding box center [448, 414] width 36 height 36
click at [639, 466] on button "Create" at bounding box center [646, 468] width 46 height 28
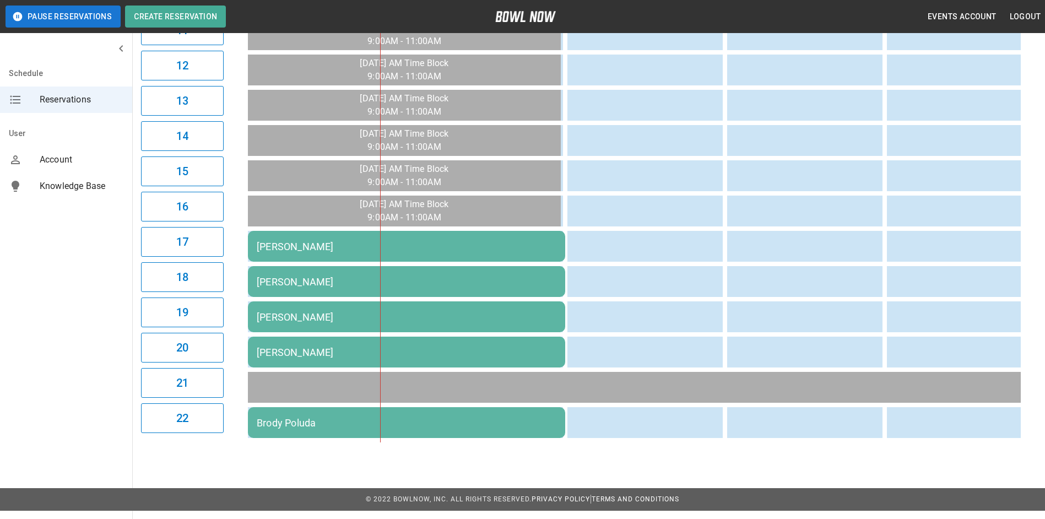
click at [417, 421] on div "Brody Poluda" at bounding box center [407, 423] width 300 height 12
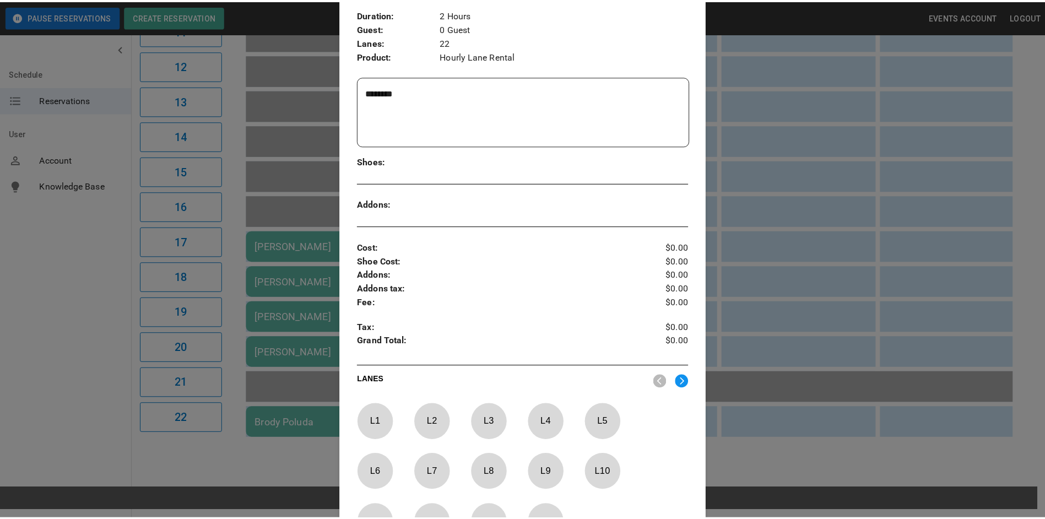
scroll to position [21, 0]
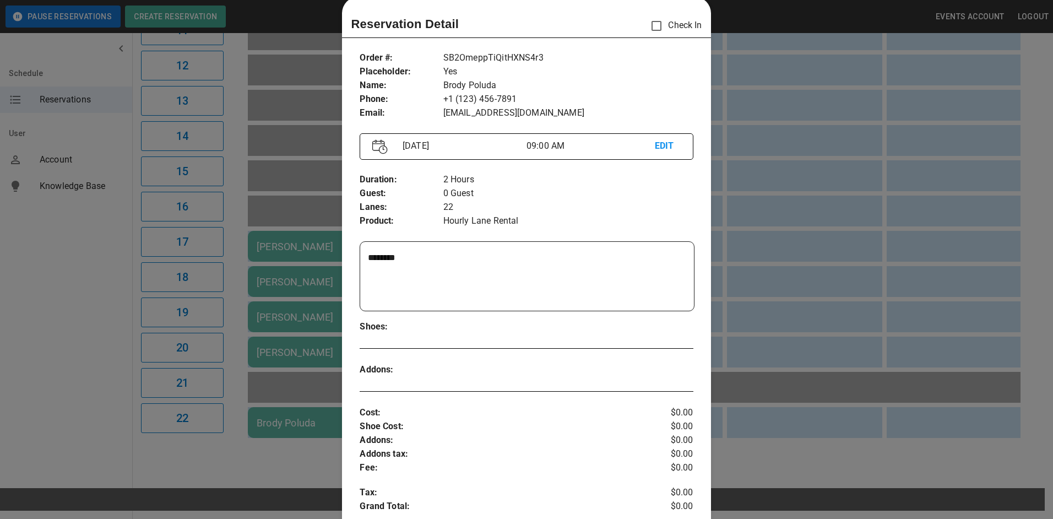
click at [786, 181] on div at bounding box center [526, 259] width 1053 height 519
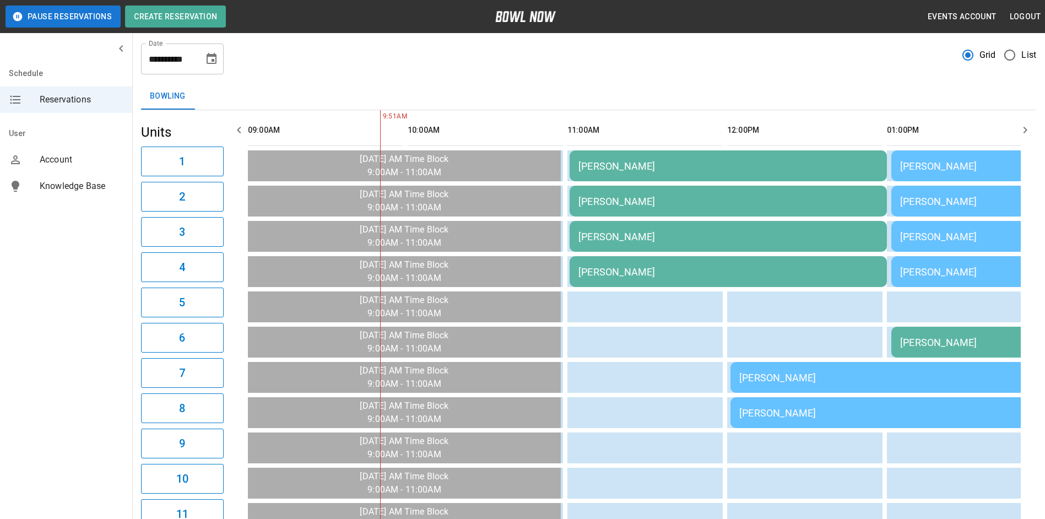
scroll to position [0, 0]
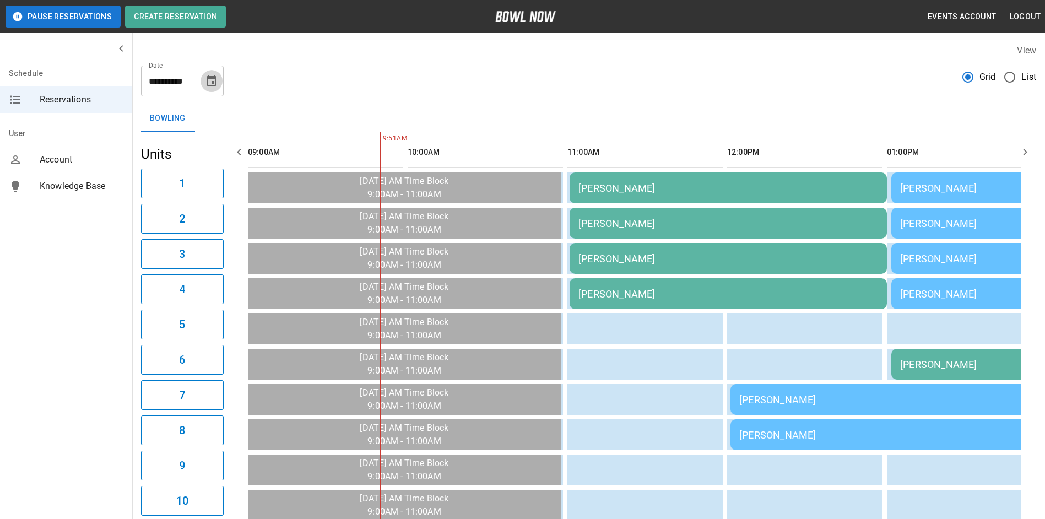
click at [210, 80] on icon "Choose date, selected date is Sep 7, 2025" at bounding box center [211, 80] width 13 height 13
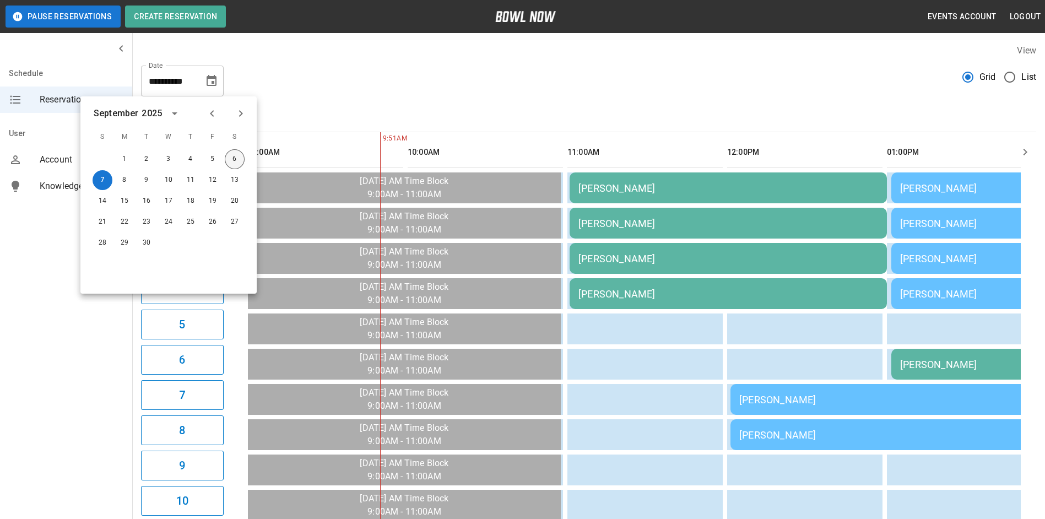
click at [233, 159] on button "6" at bounding box center [235, 159] width 20 height 20
type input "**********"
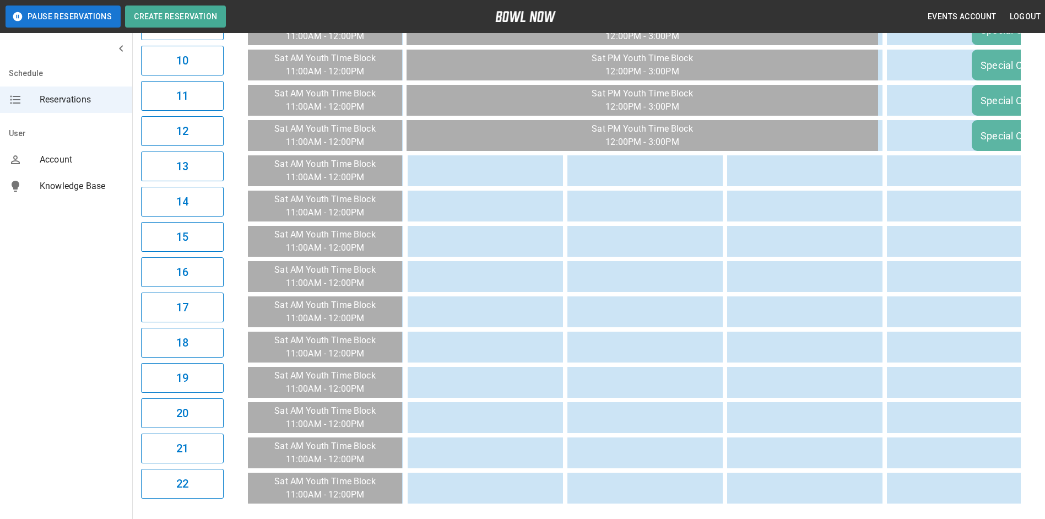
scroll to position [441, 0]
